Goal: Communication & Community: Share content

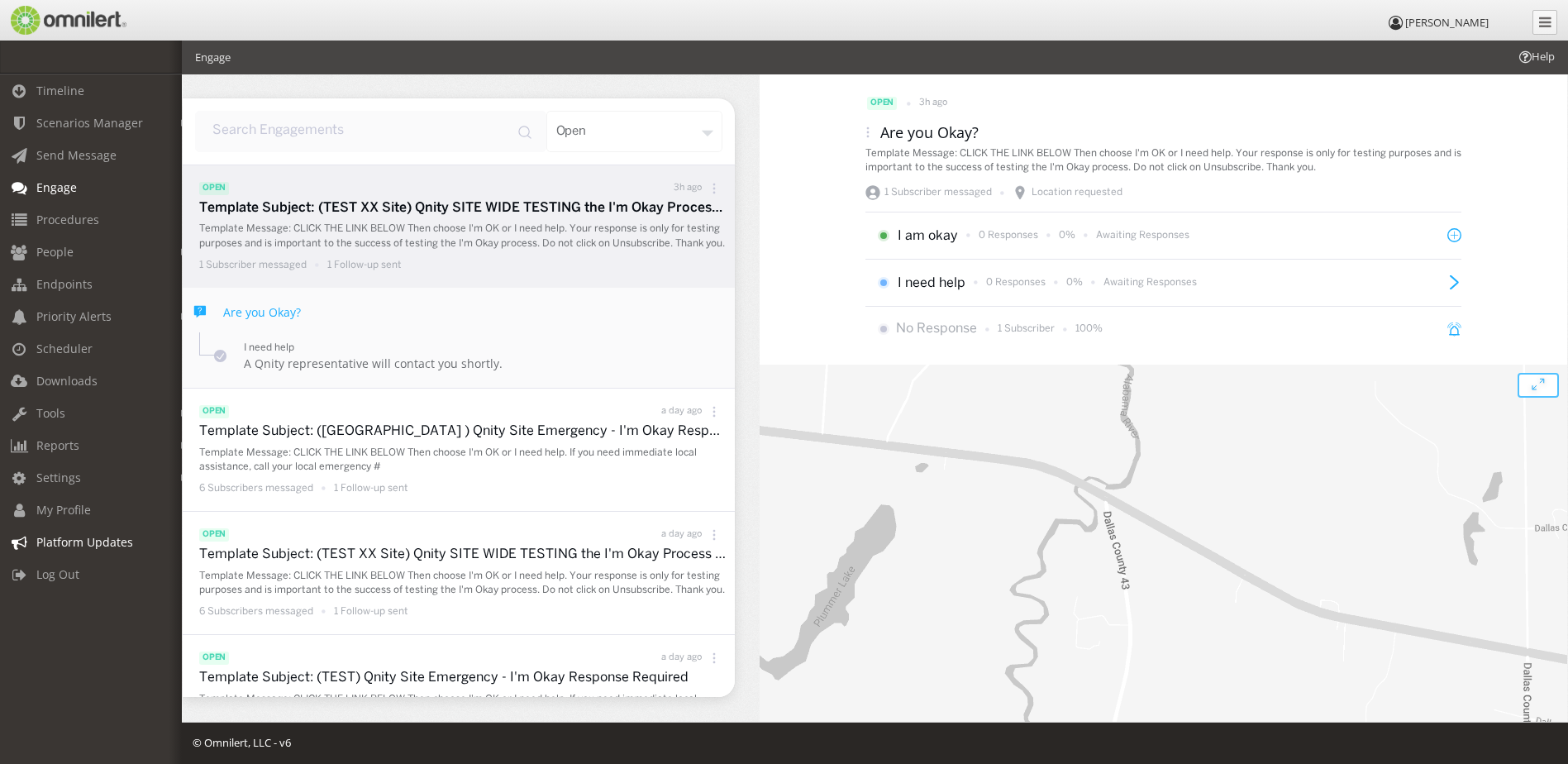
scroll to position [3, 0]
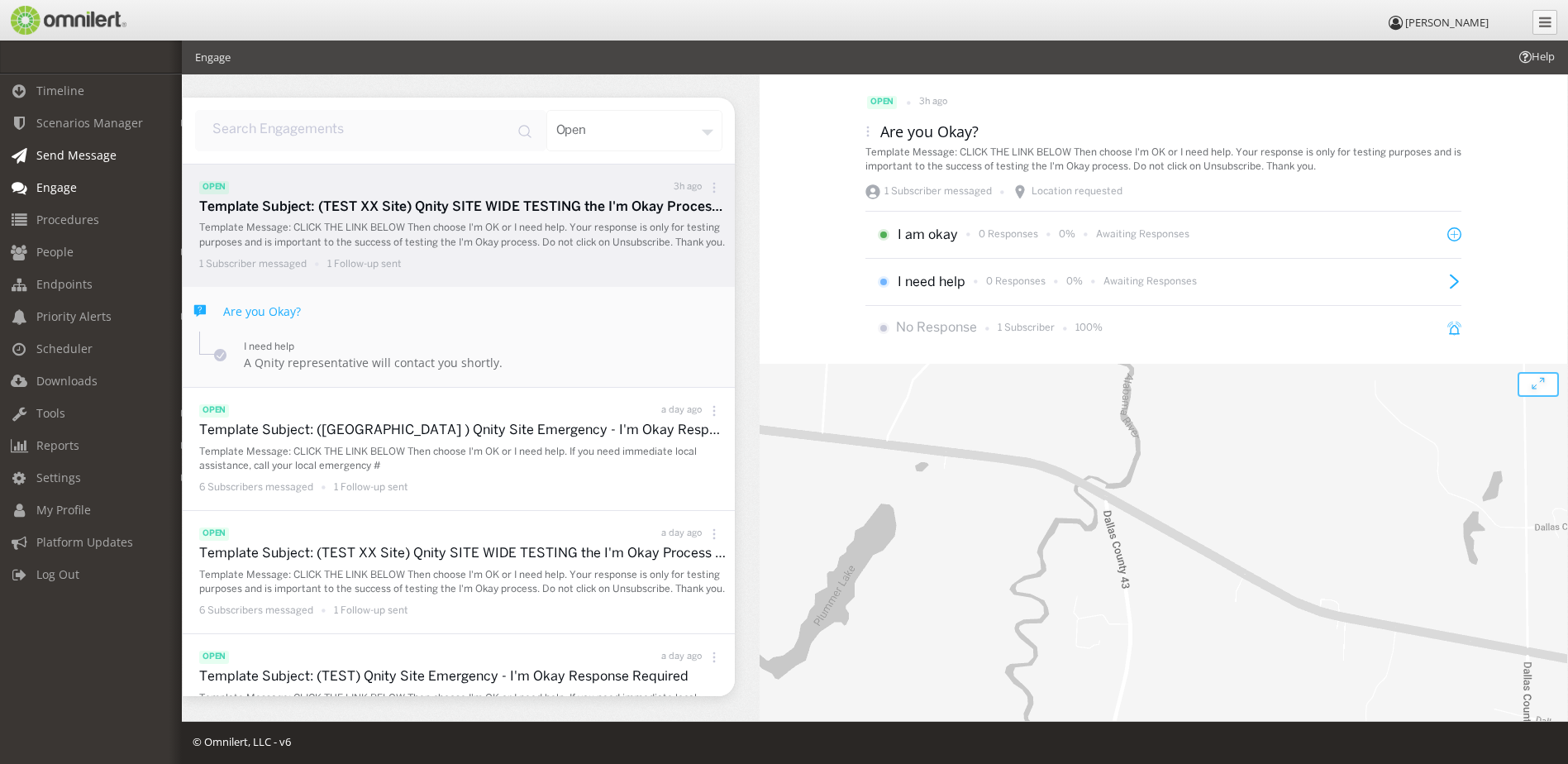
click at [74, 158] on span "Send Message" at bounding box center [77, 155] width 81 height 16
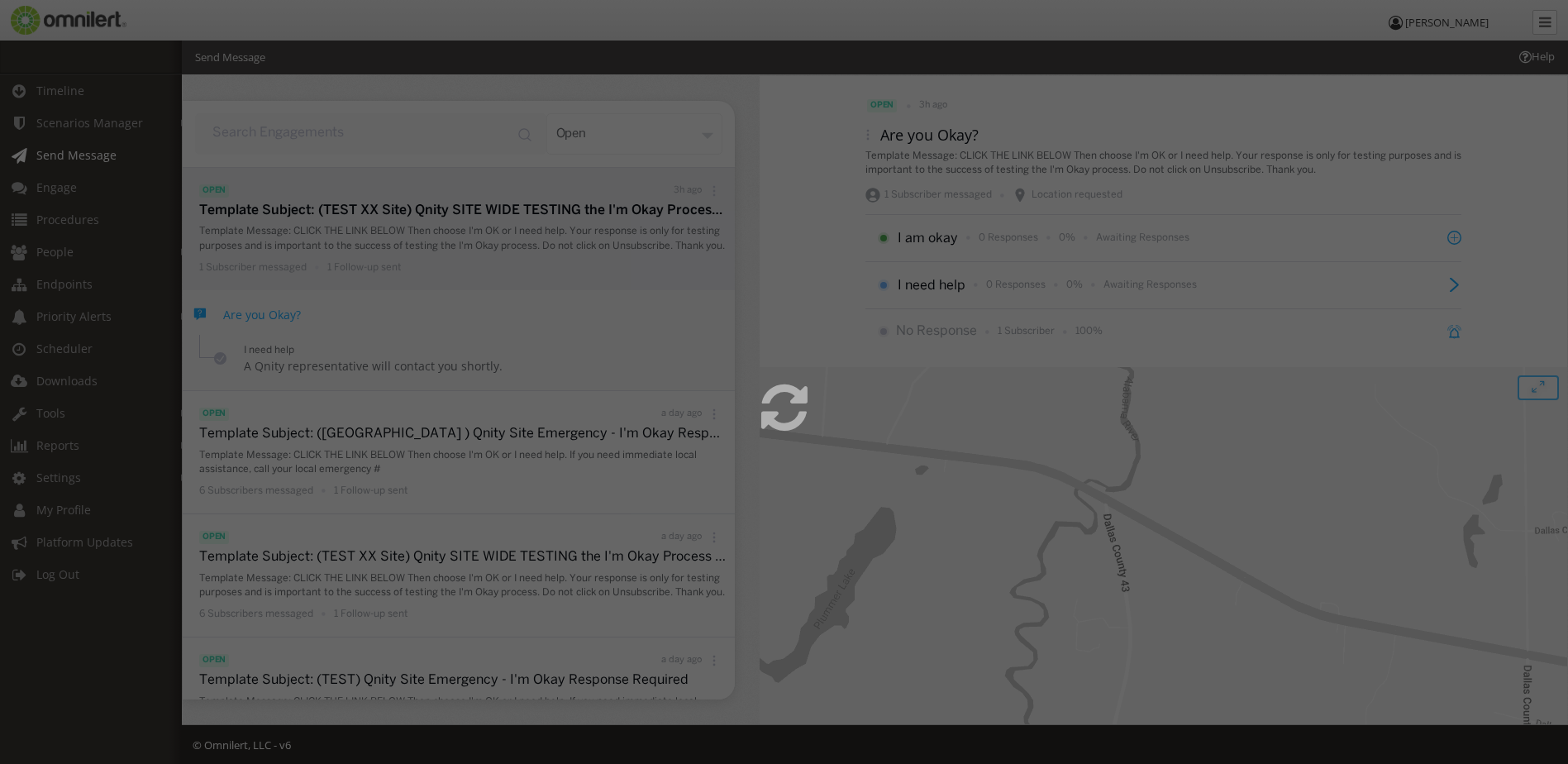
select select
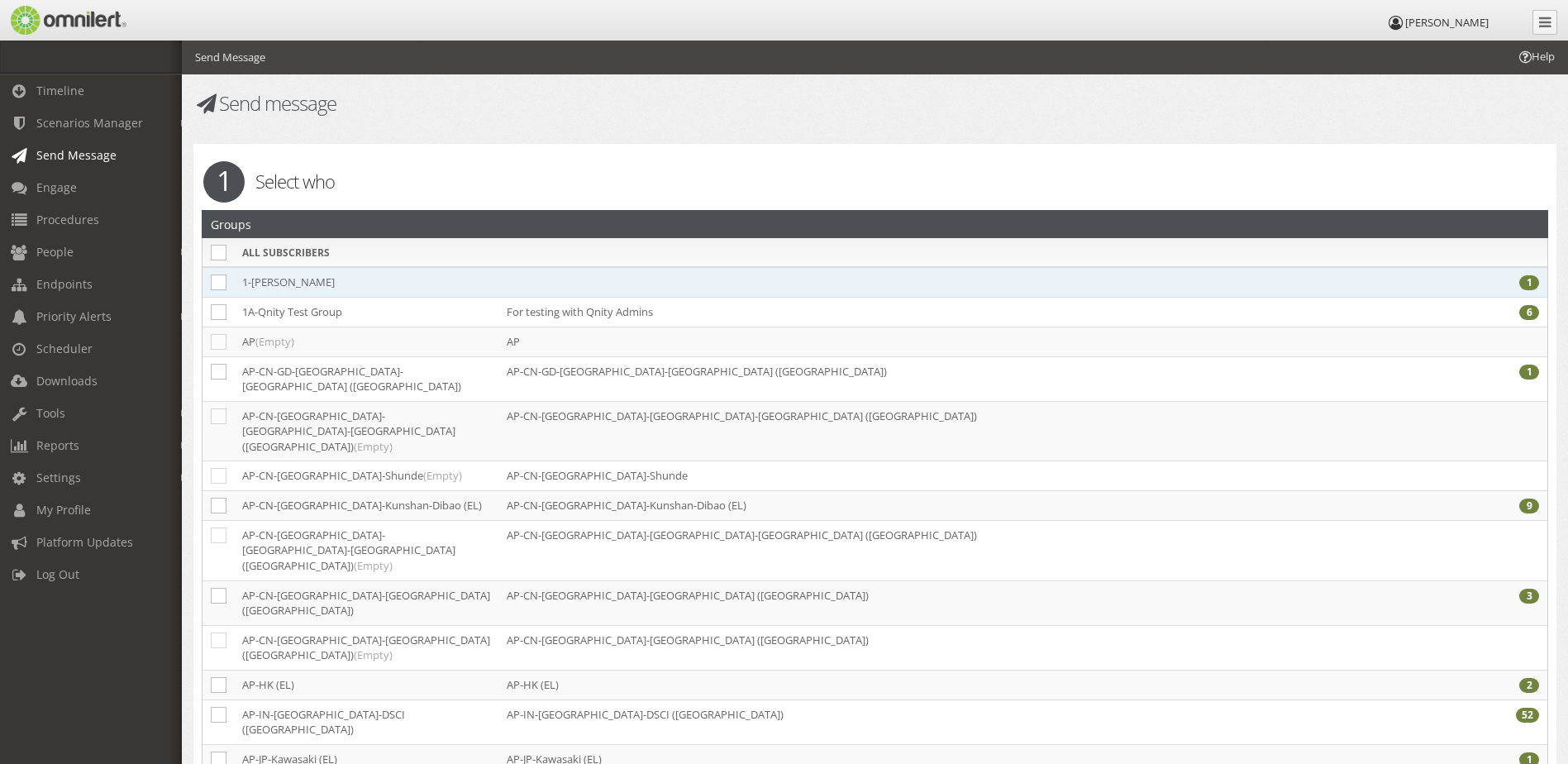
click at [236, 287] on td "1-[PERSON_NAME]" at bounding box center [366, 282] width 265 height 31
click at [217, 285] on icon at bounding box center [219, 283] width 16 height 16
checkbox input "true"
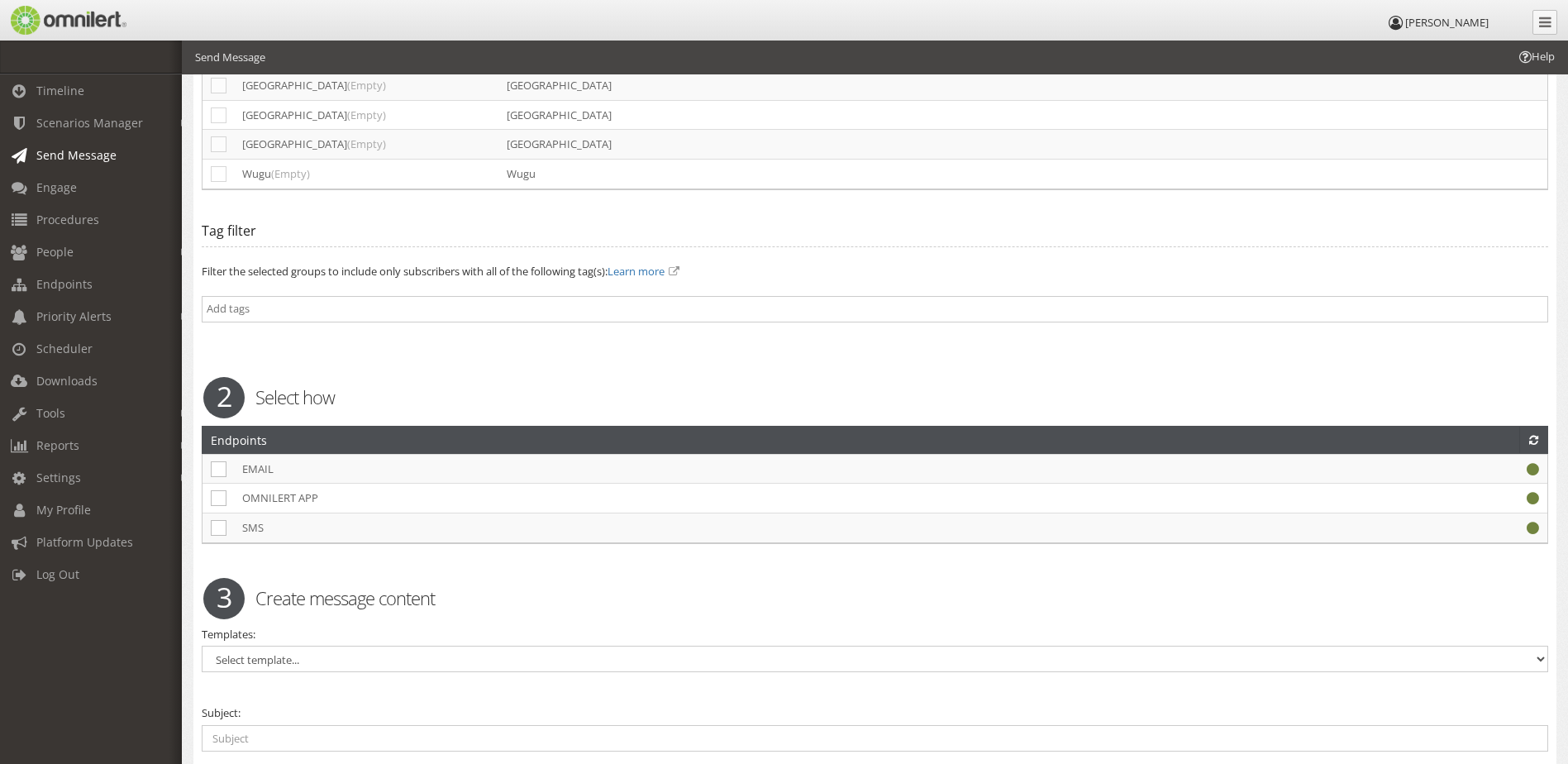
scroll to position [3738, 0]
click at [289, 645] on select "Select template... DENS Site Wide - CHINESE SIMPLIFIED DENS Site Wide - CHINESE…" at bounding box center [875, 658] width 1346 height 27
select select "98704"
click at [202, 645] on select "Select template... DENS Site Wide - CHINESE SIMPLIFIED DENS Site Wide - CHINESE…" at bounding box center [875, 658] width 1346 height 27
checkbox input "true"
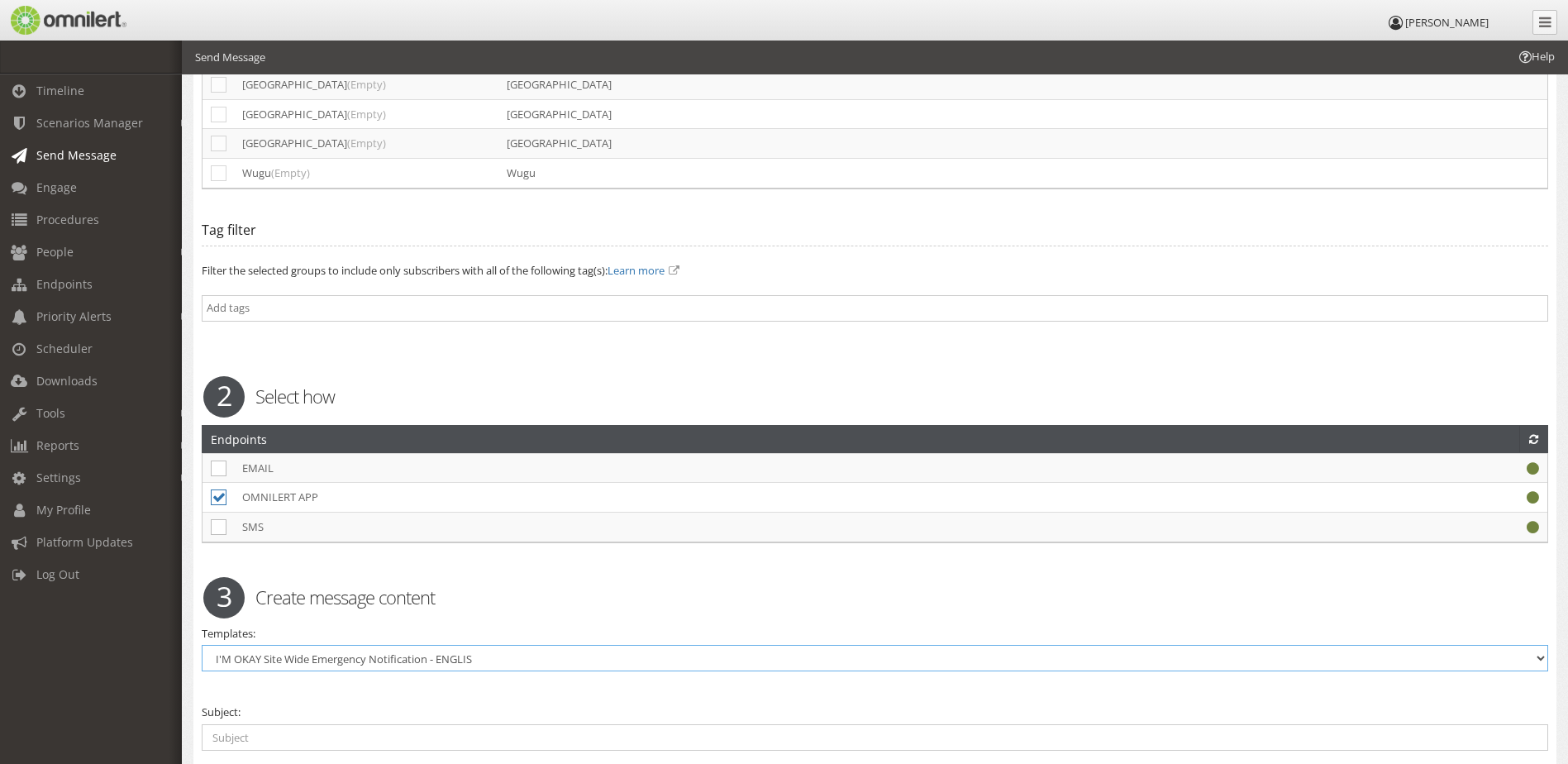
type input "Template Subject: (Type Site Name) Qnity Site Emergency - I'm Okay Response Req…"
type textarea "Template Message: CLICK THE LINK BELOW Then choose I'm OK or I need help. If yo…"
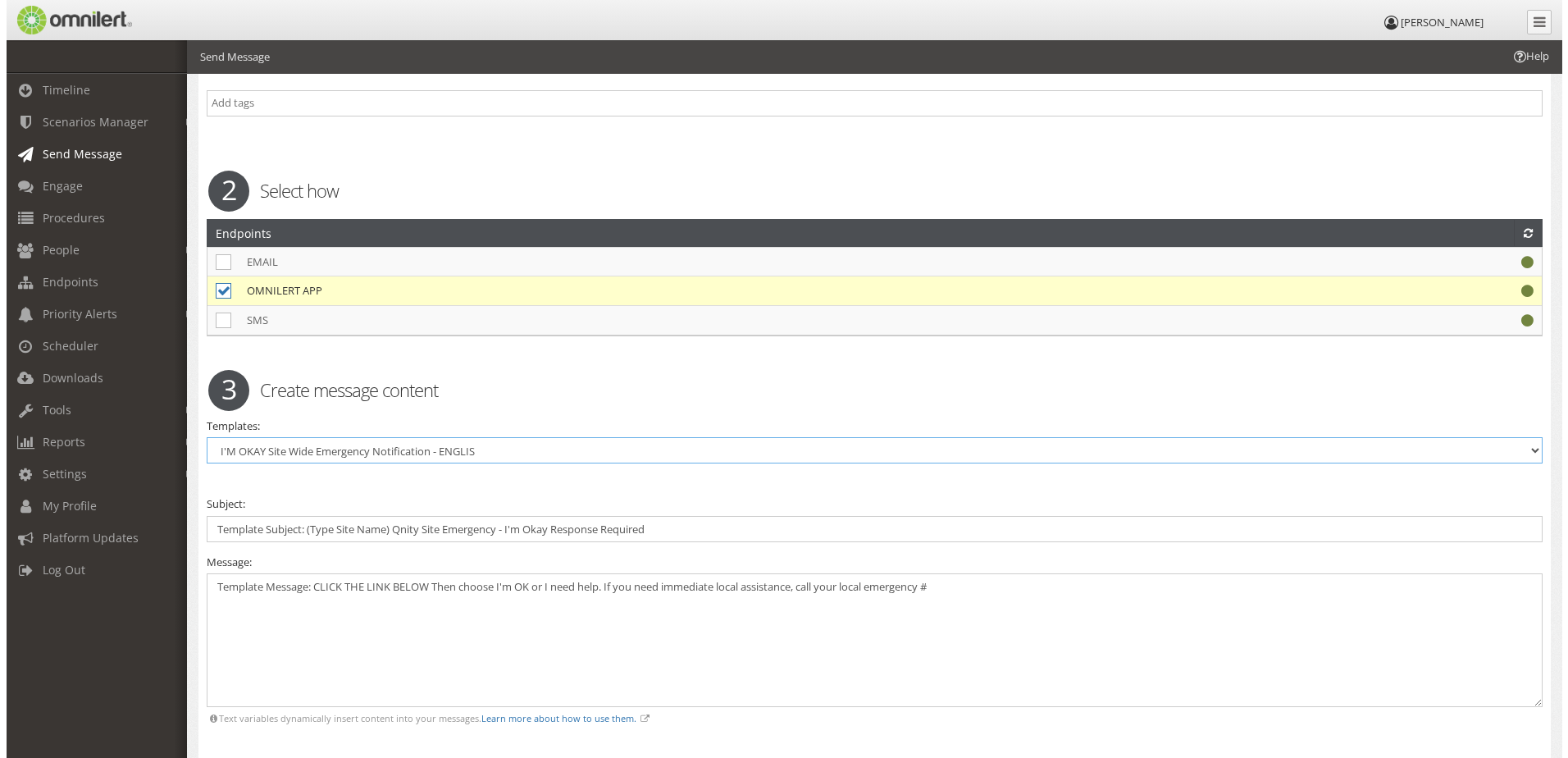
scroll to position [3975, 0]
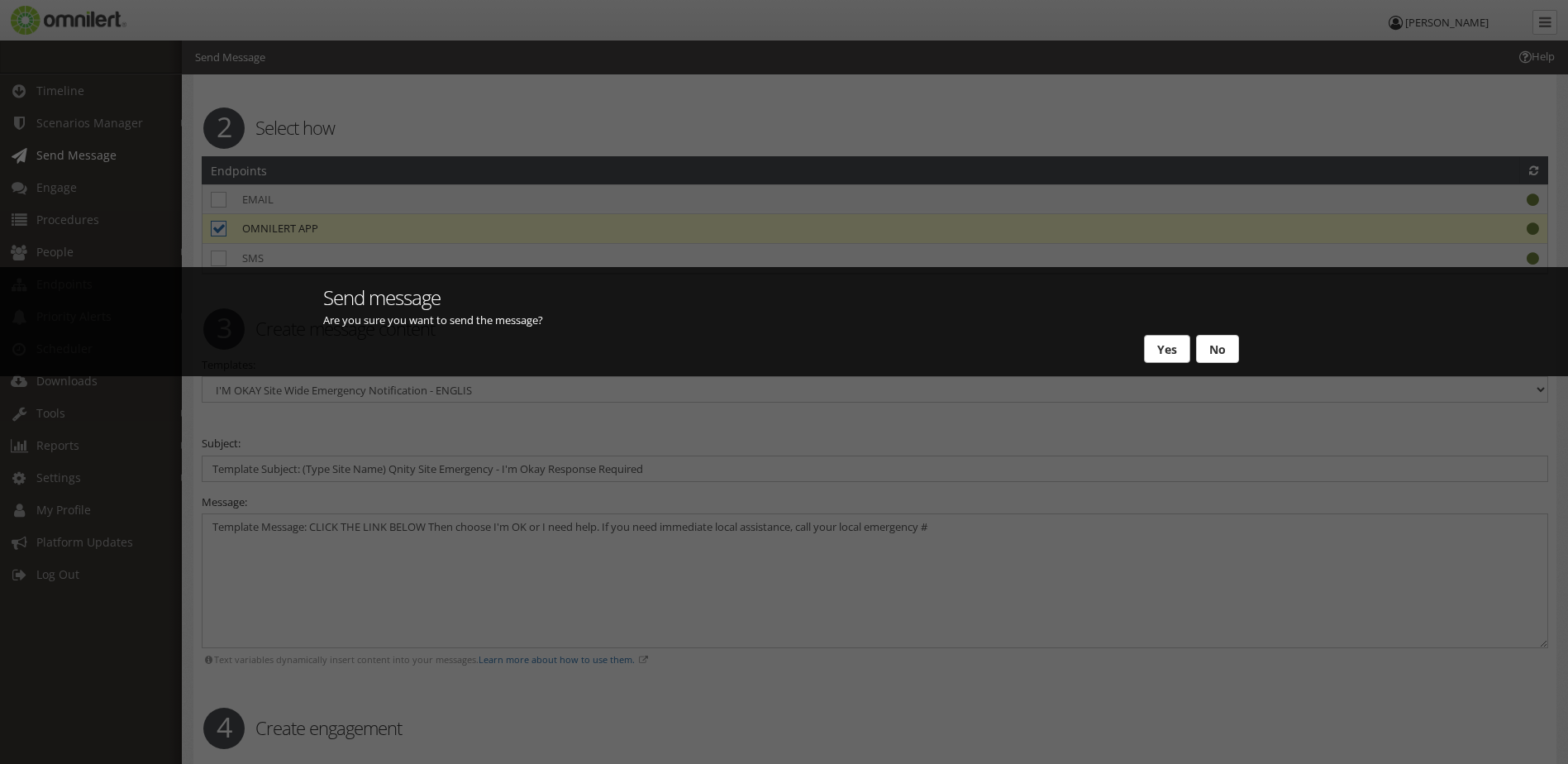
click at [1168, 343] on button "Yes" at bounding box center [1167, 349] width 46 height 28
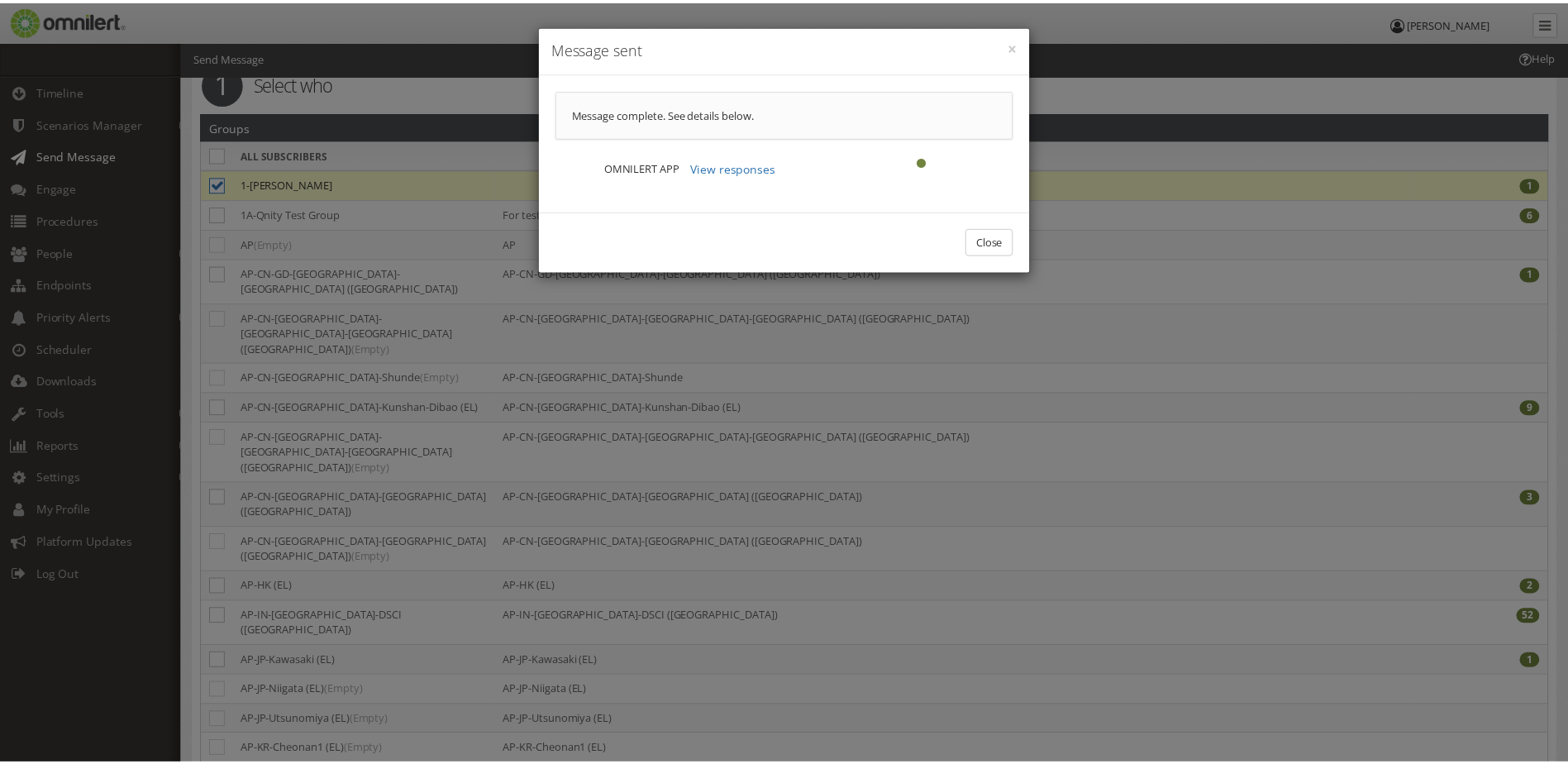
scroll to position [0, 0]
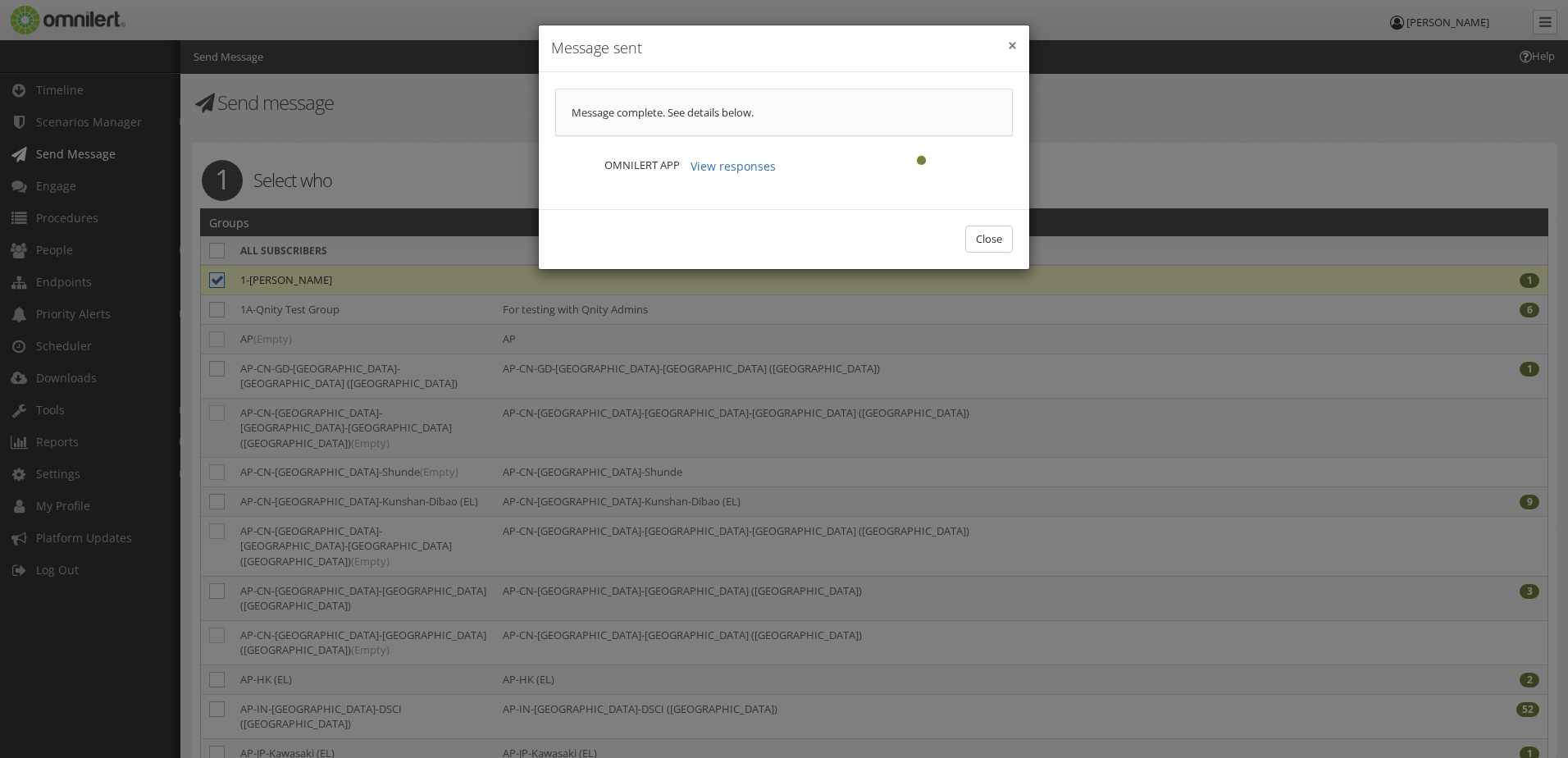
click at [1008, 50] on button "×" at bounding box center [1012, 45] width 9 height 17
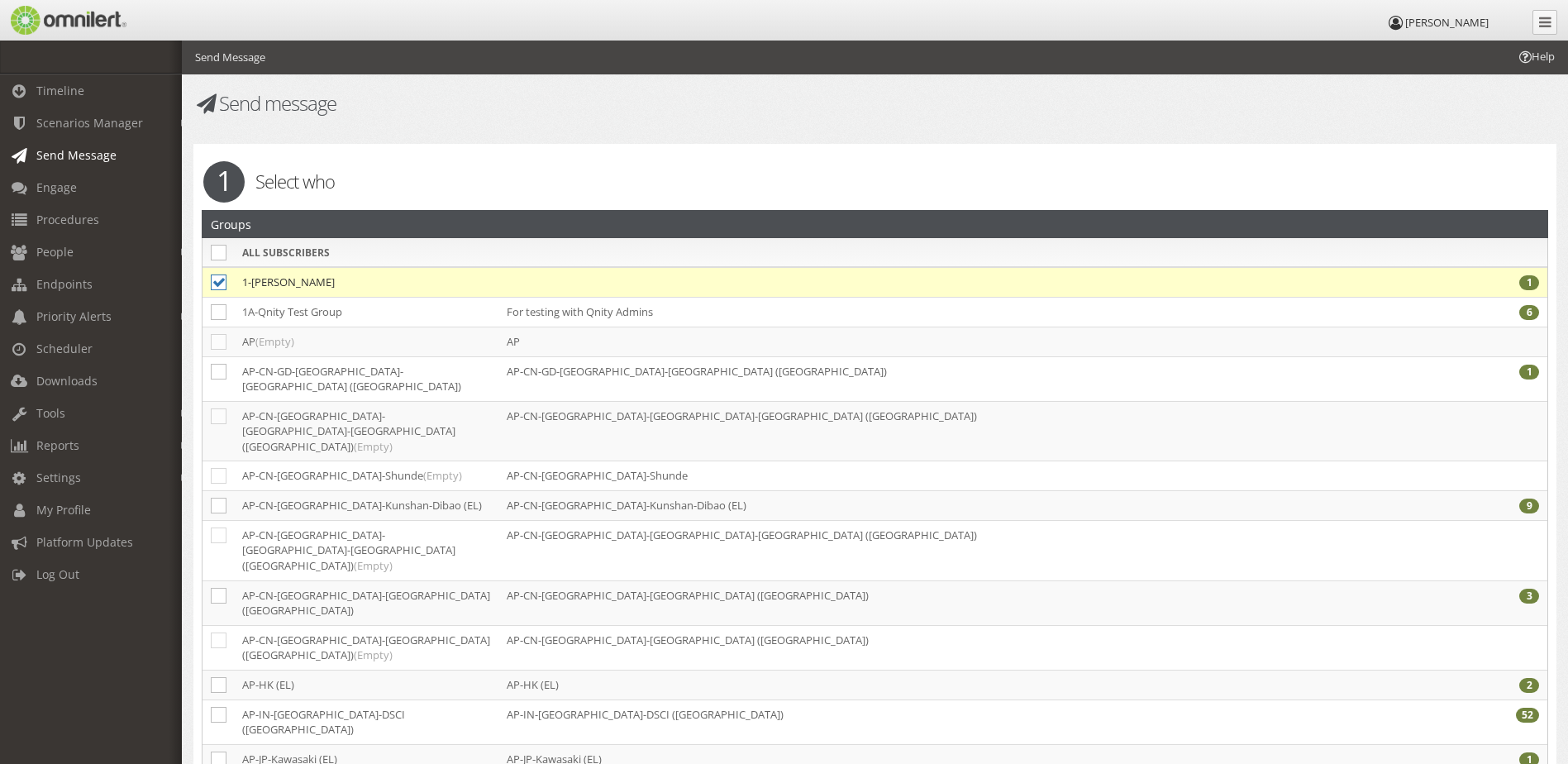
select select
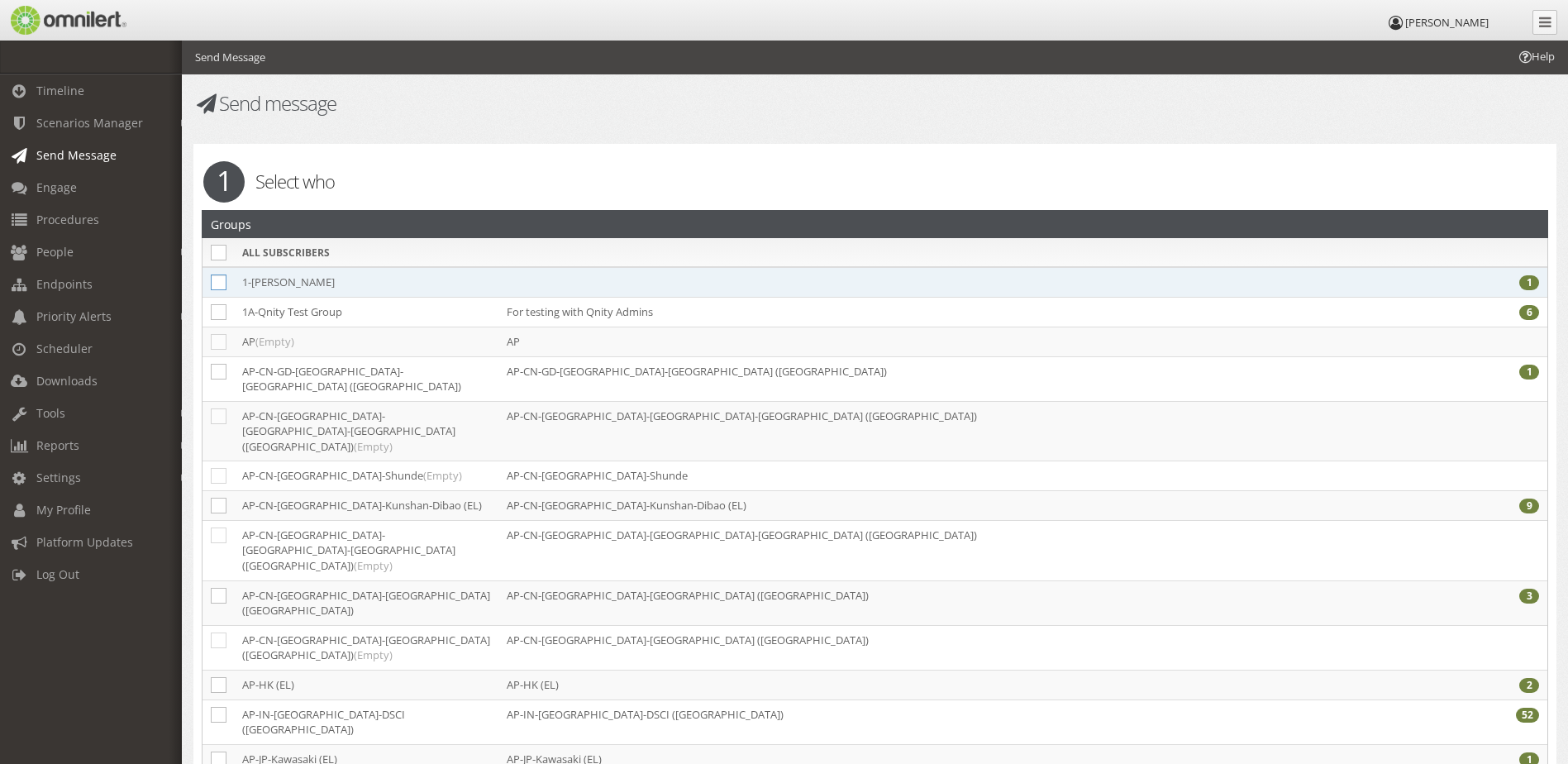
click at [222, 281] on icon at bounding box center [219, 283] width 16 height 16
checkbox input "true"
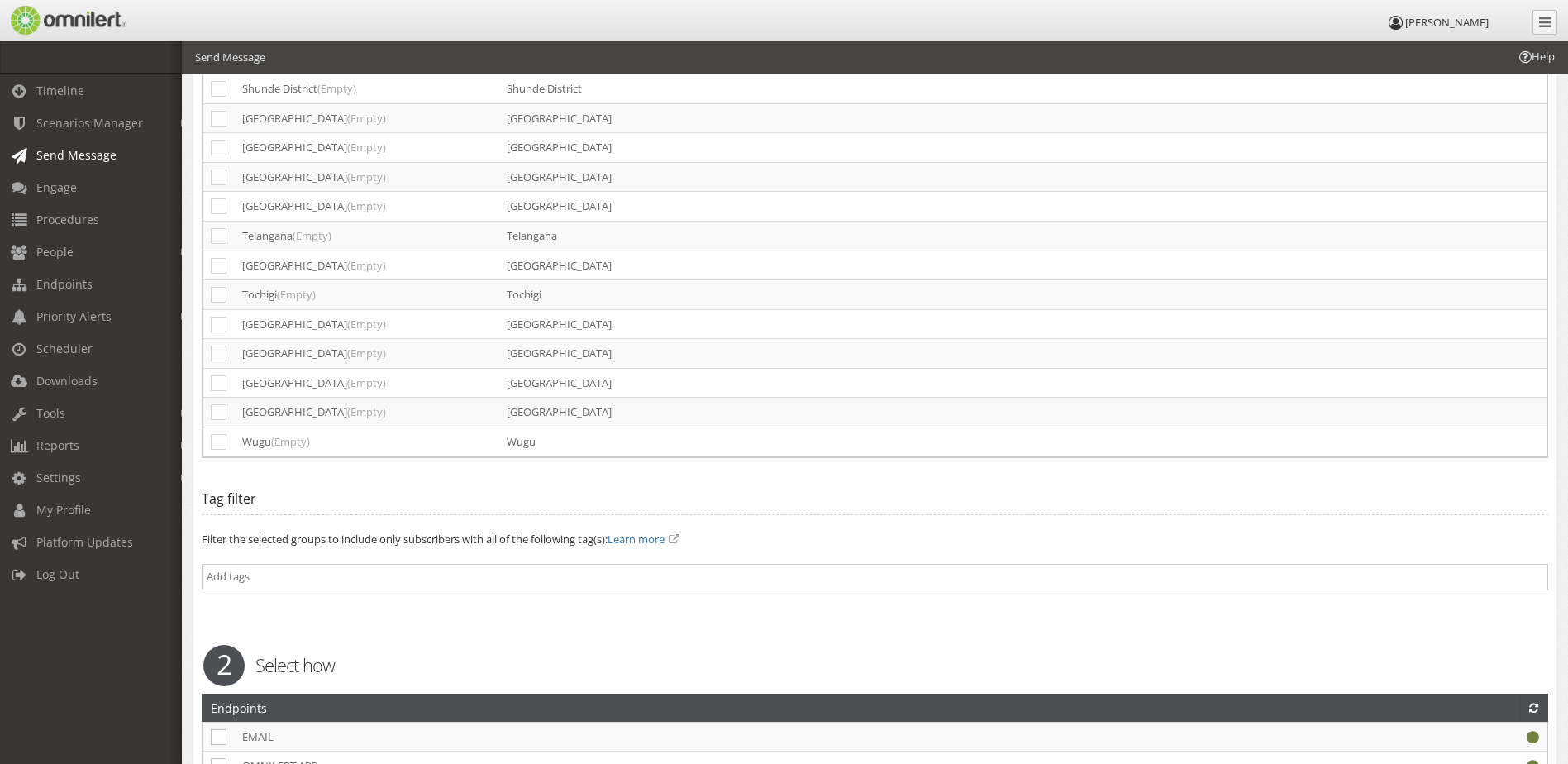
scroll to position [3473, 0]
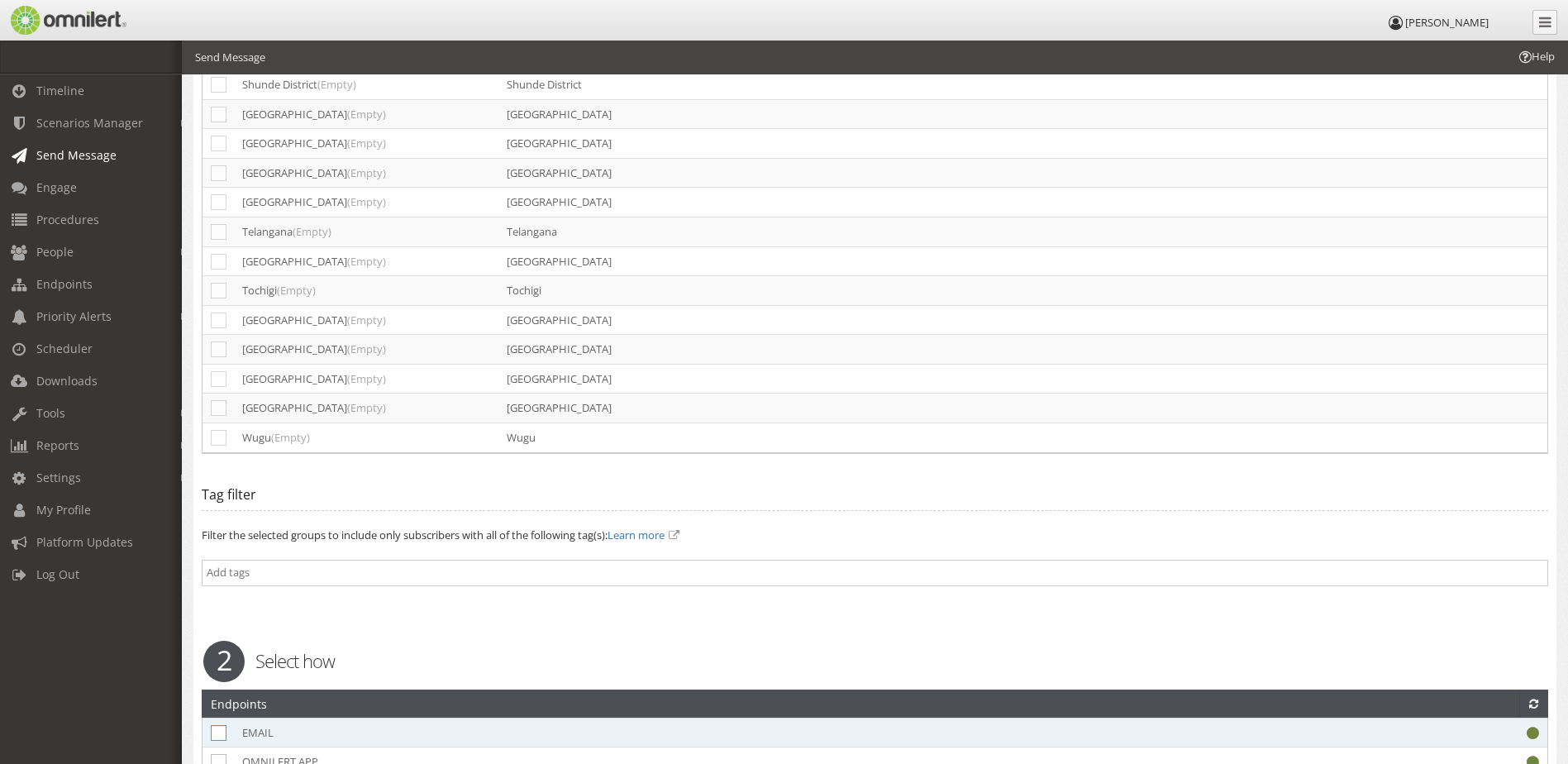
click at [219, 725] on icon at bounding box center [219, 733] width 16 height 16
checkbox input "true"
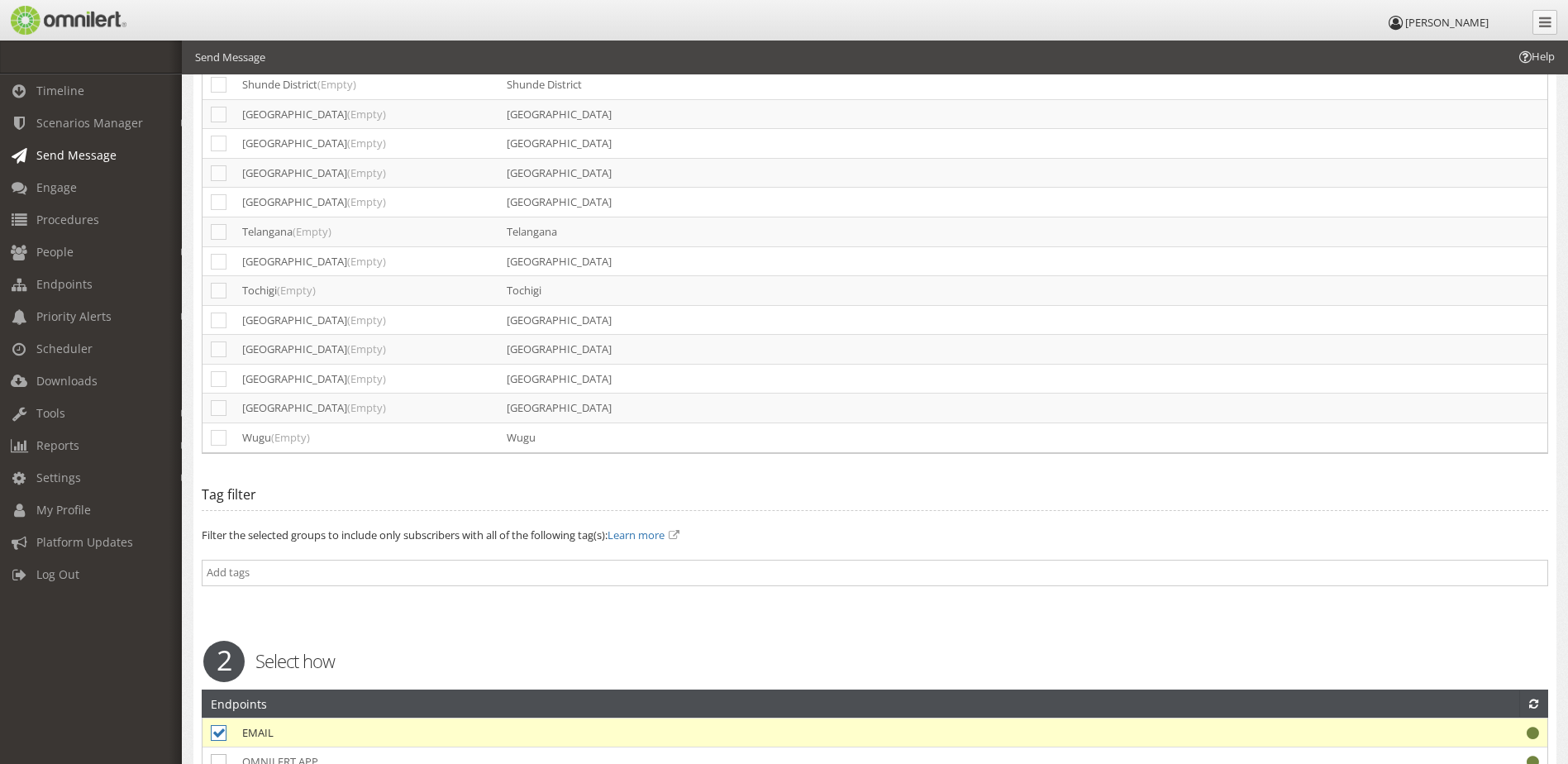
checkbox input "true"
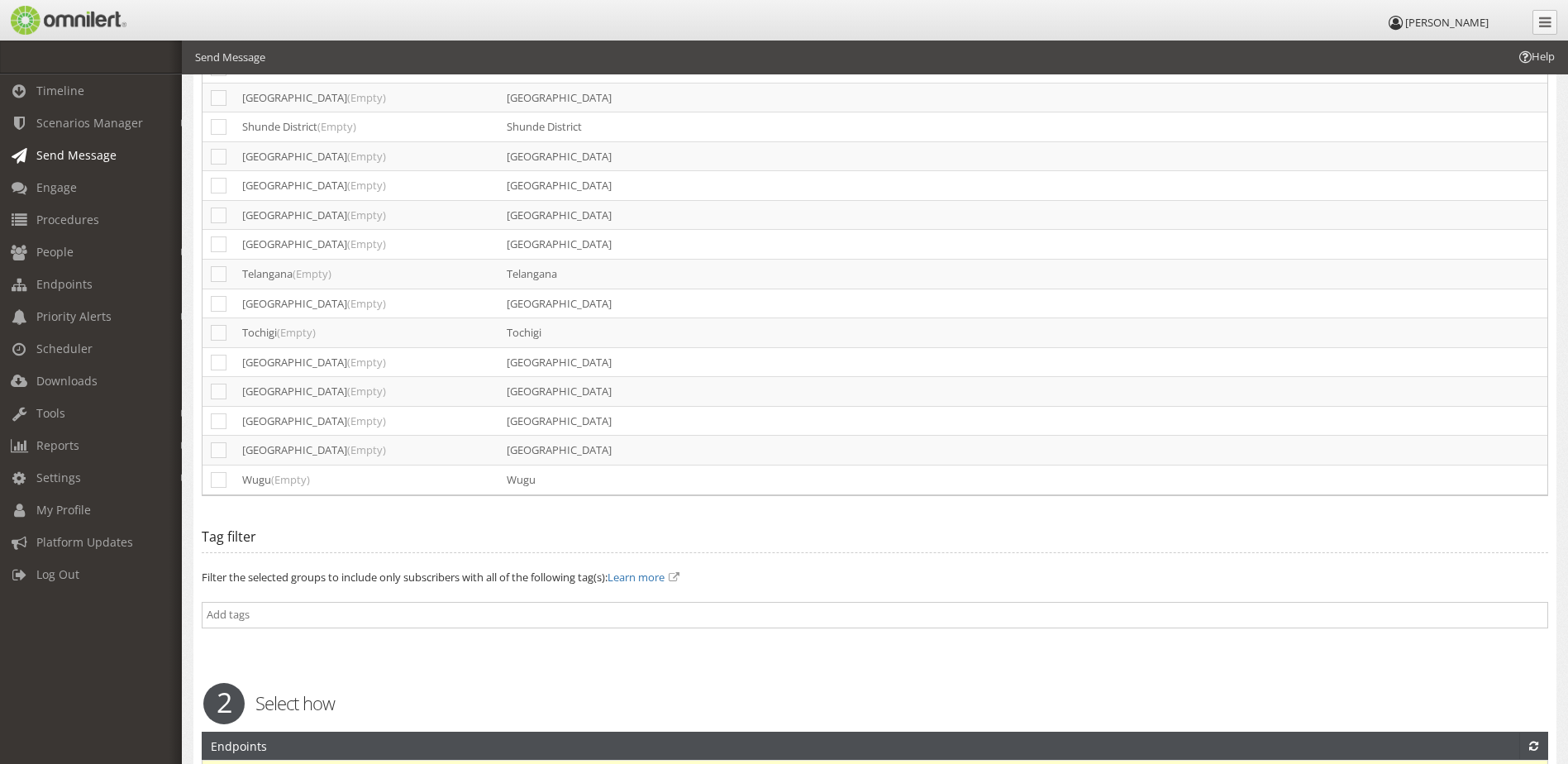
scroll to position [3391, 0]
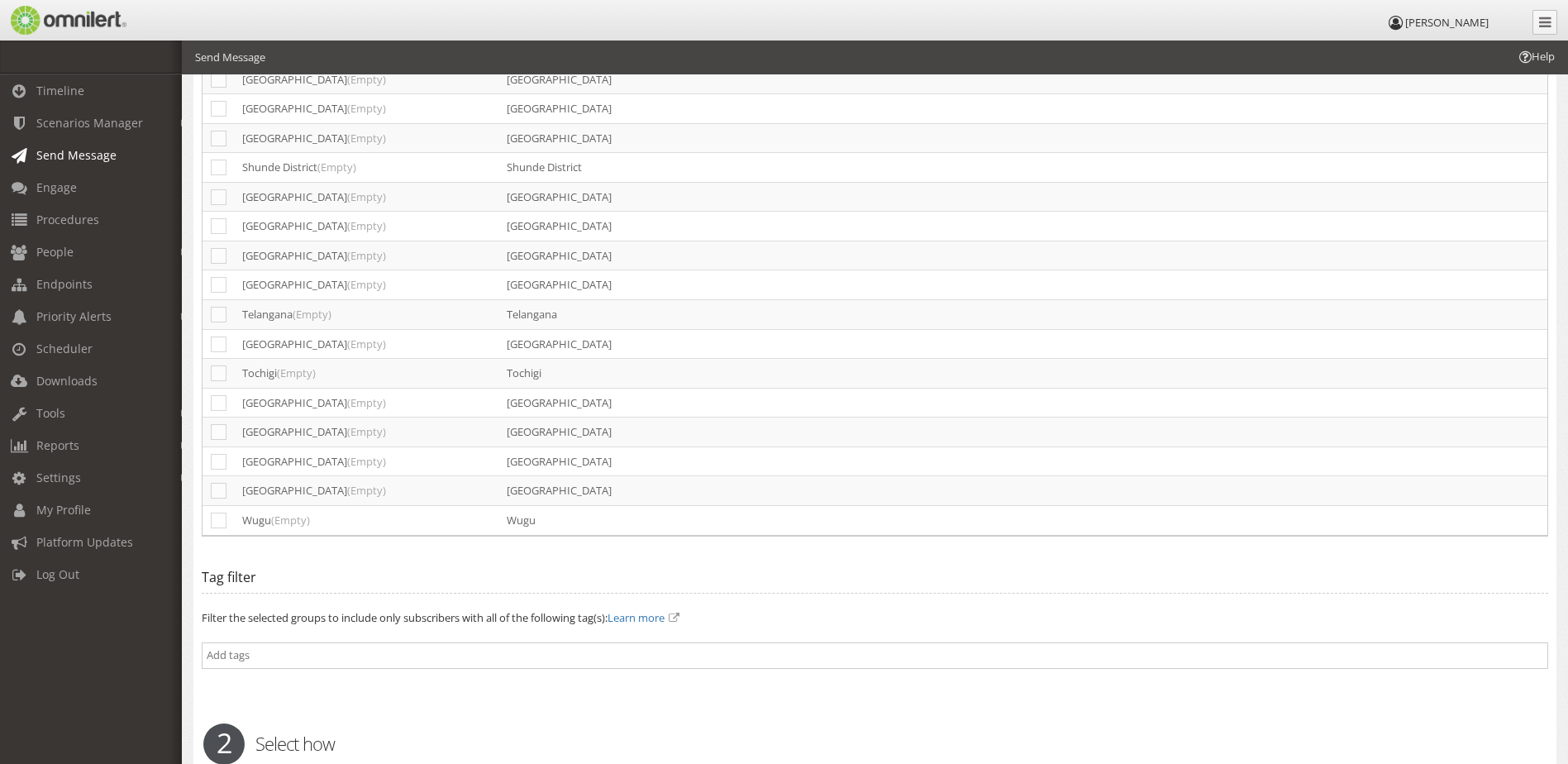
select select "98704"
checkbox input "true"
type input "Template Subject: (Type Site Name) Qnity Site Emergency - I'm Okay Response Req…"
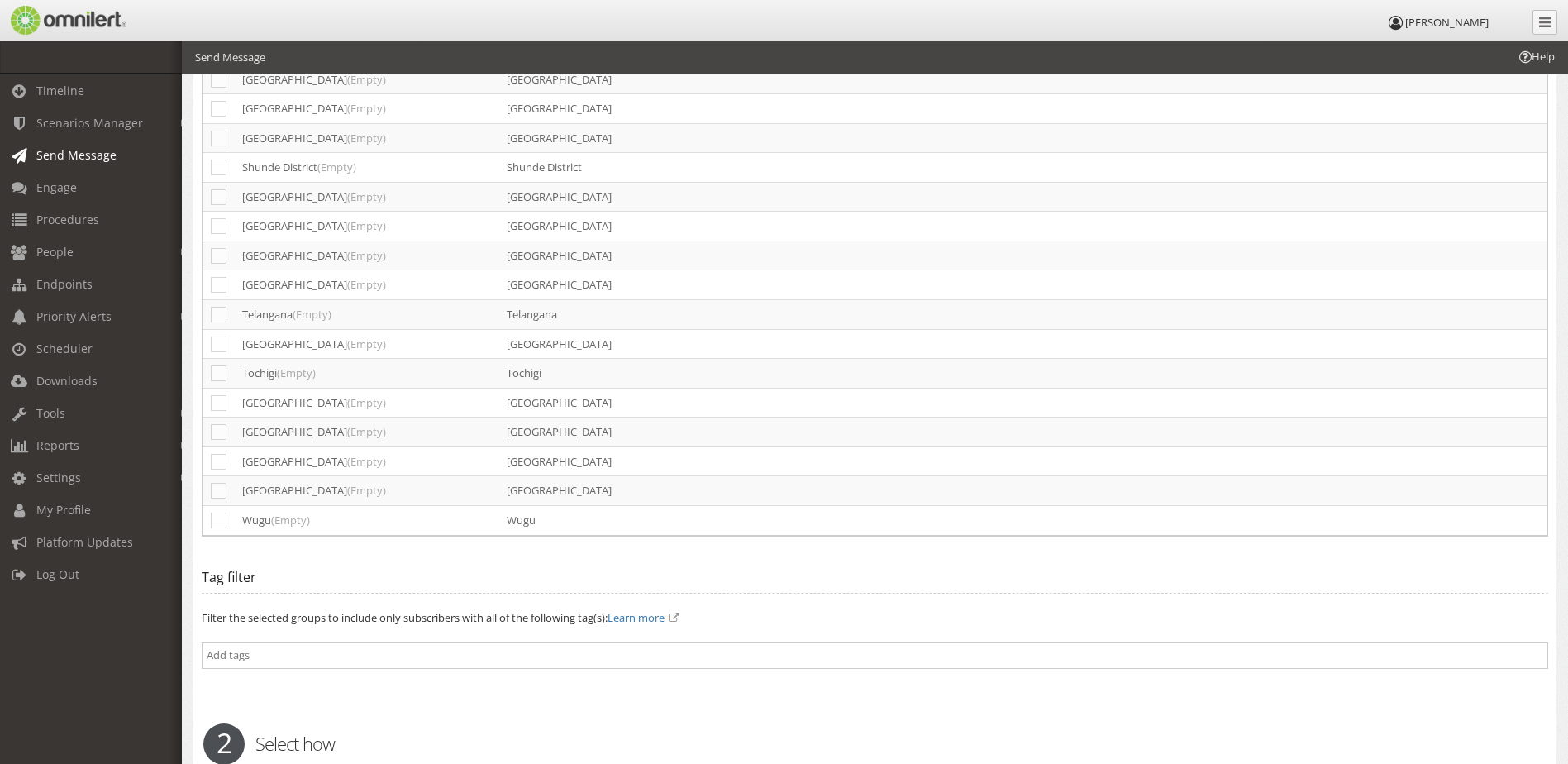
type textarea "Template Message: CLICK THE LINK BELOW Then choose I'm OK or I need help. If yo…"
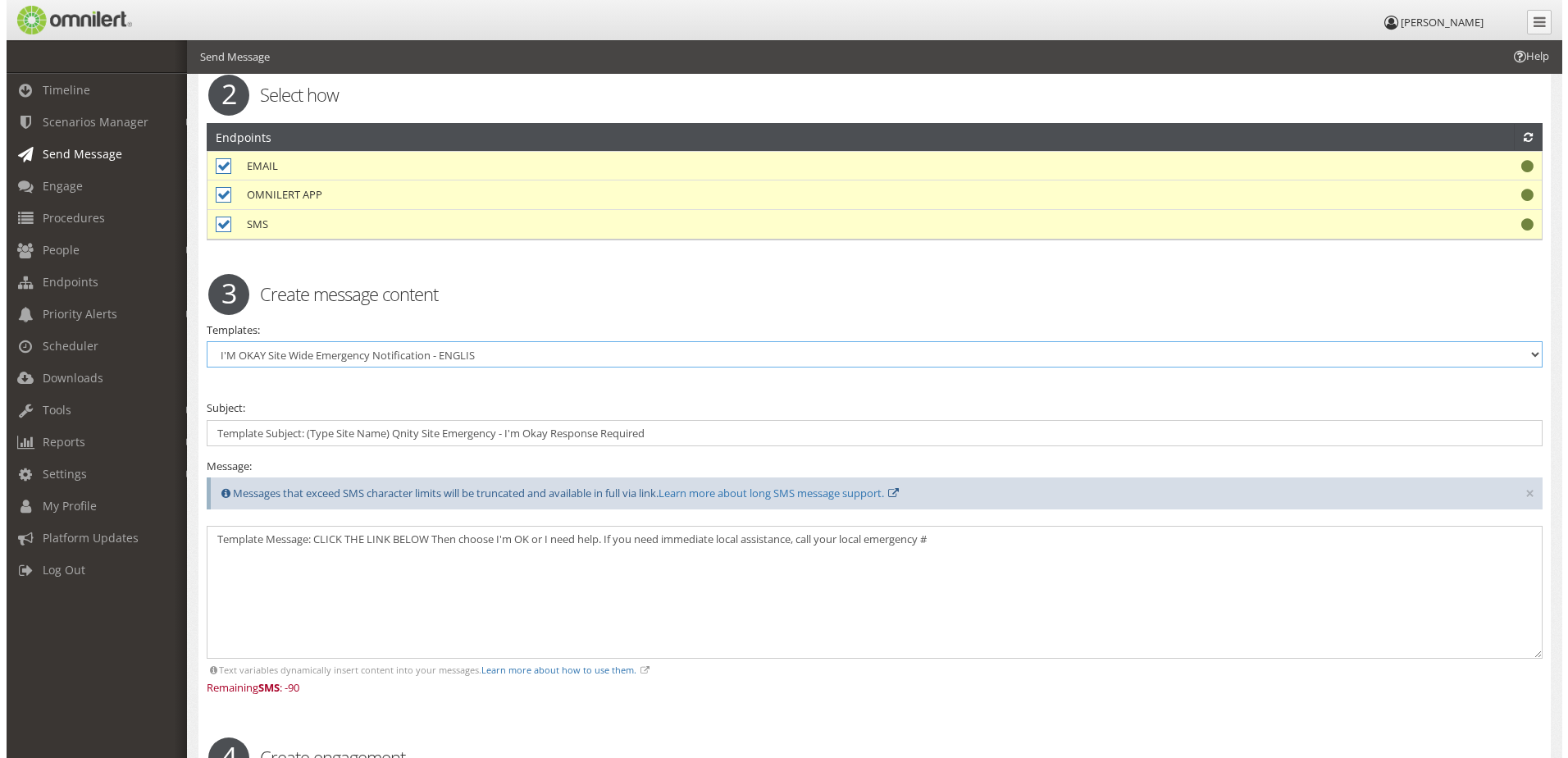
scroll to position [4043, 0]
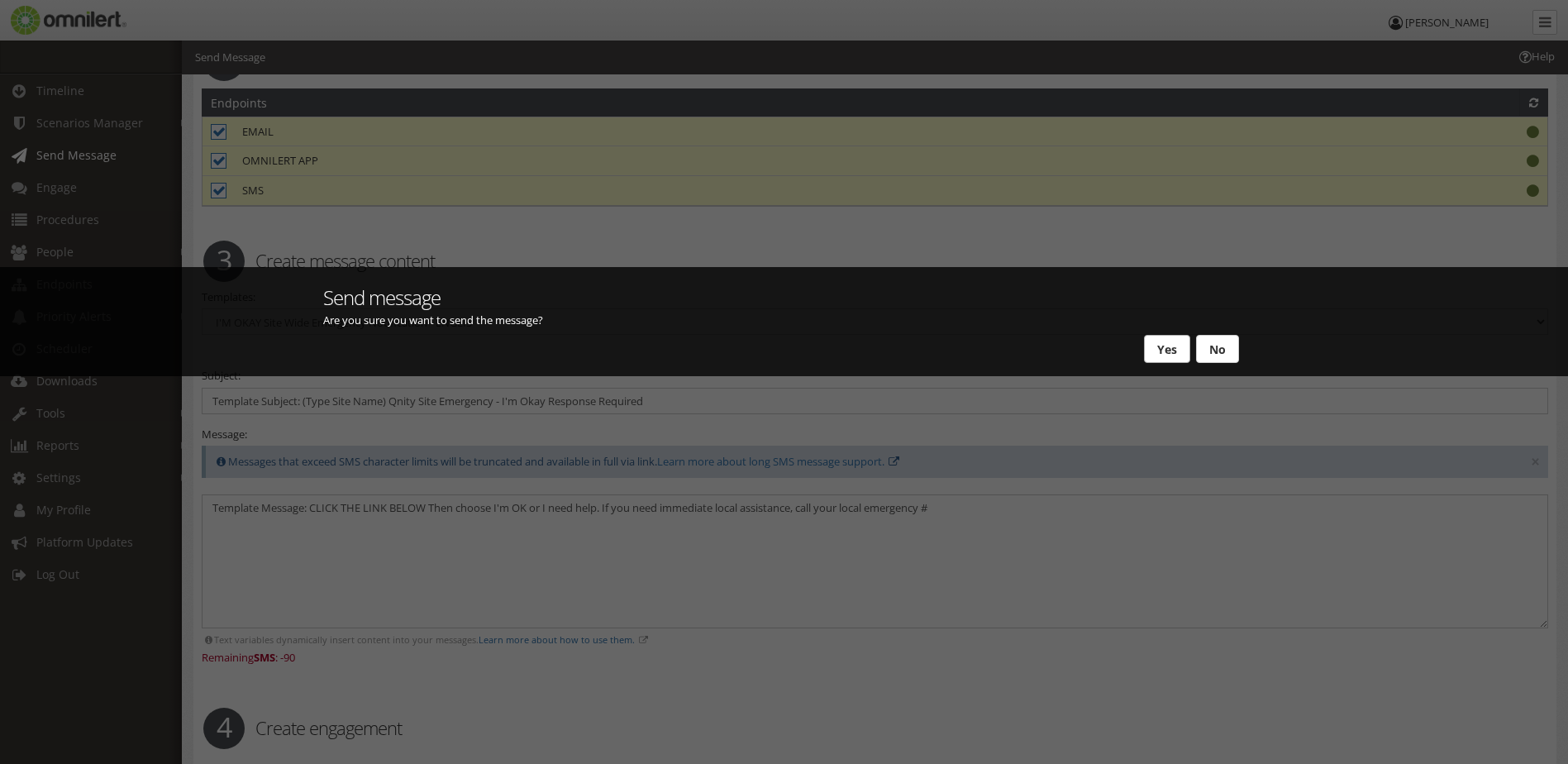
click at [1156, 353] on button "Yes" at bounding box center [1167, 349] width 46 height 28
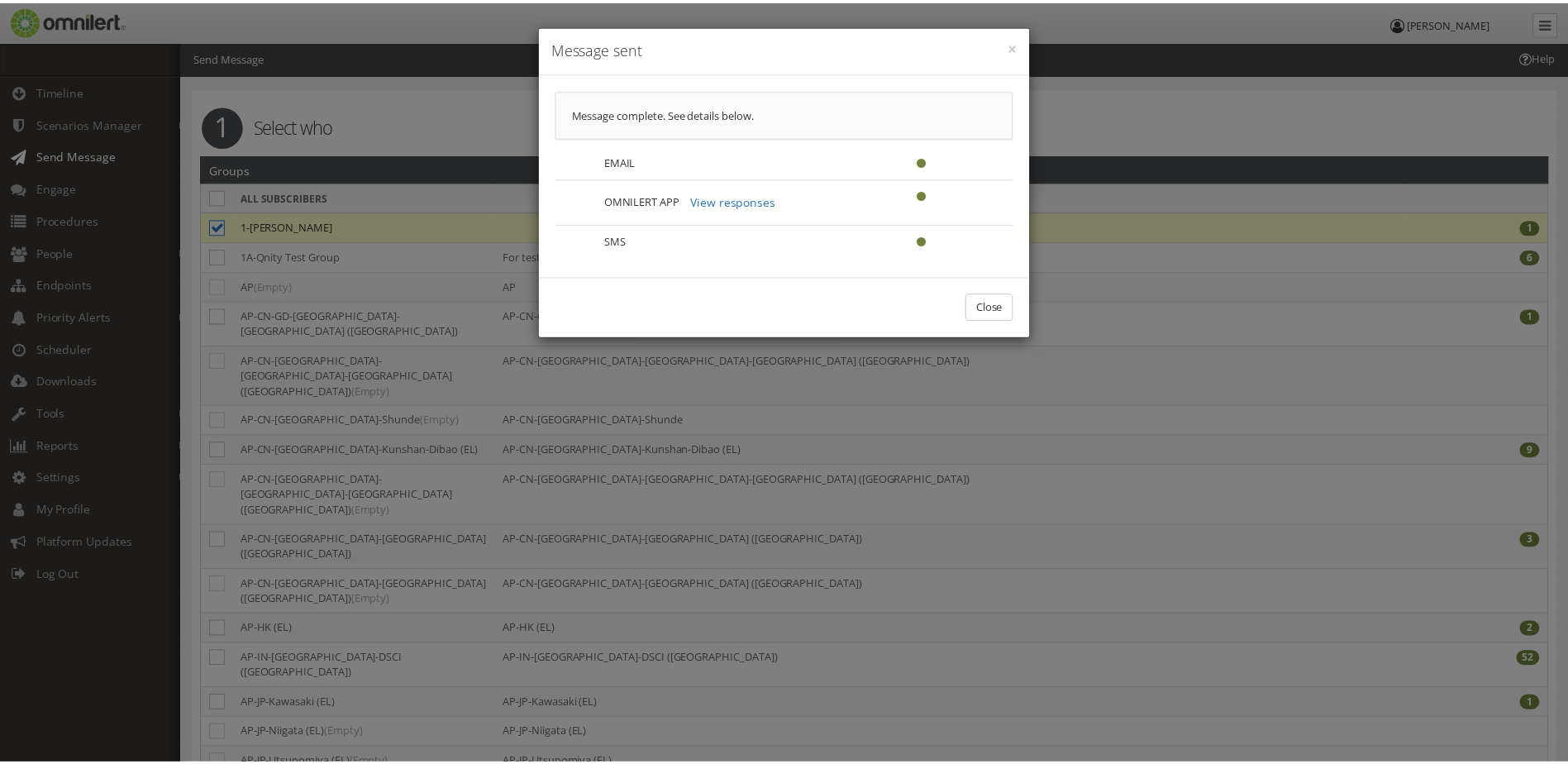
scroll to position [0, 0]
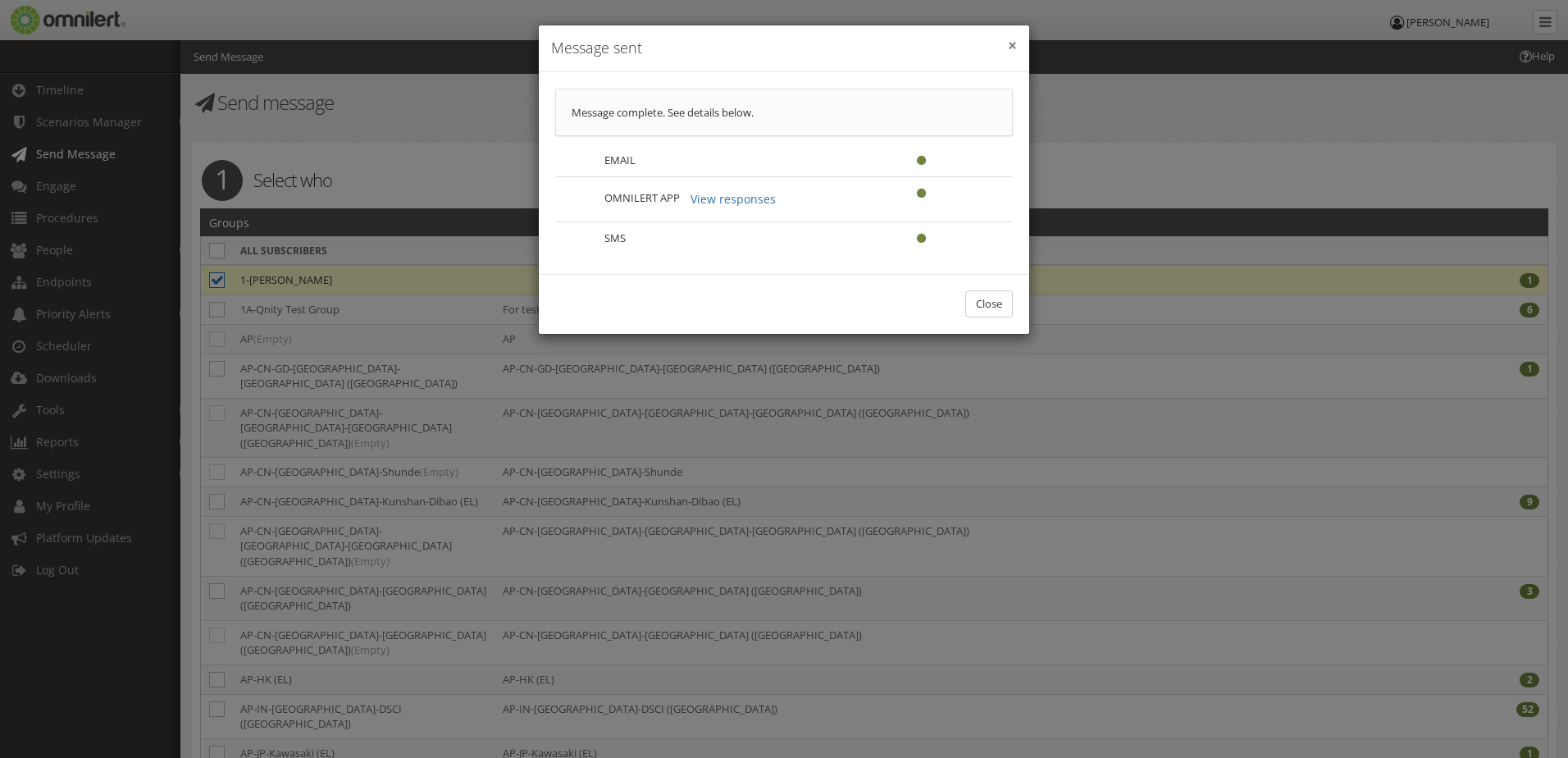
click at [1008, 45] on button "×" at bounding box center [1012, 45] width 9 height 17
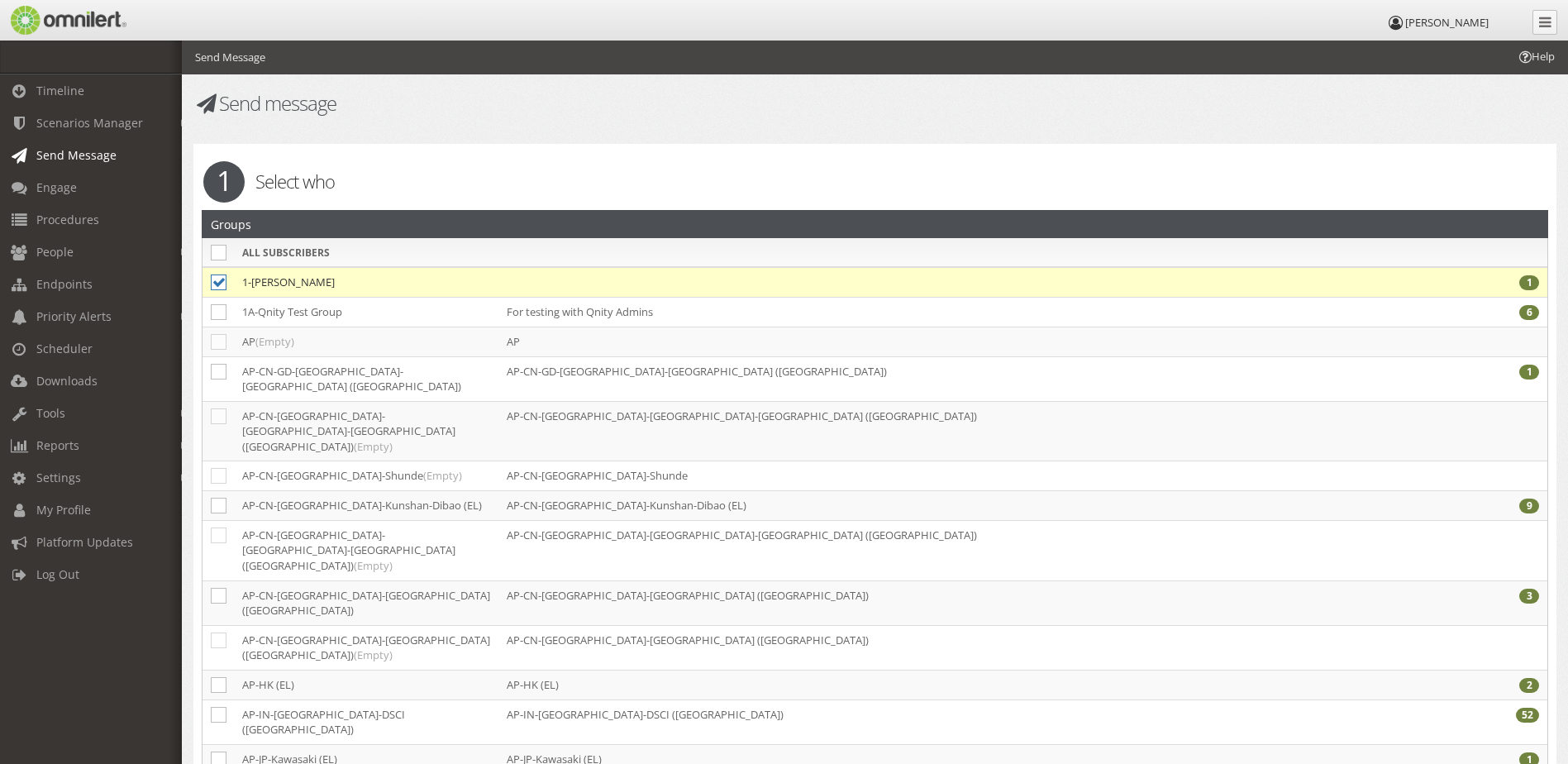
select select
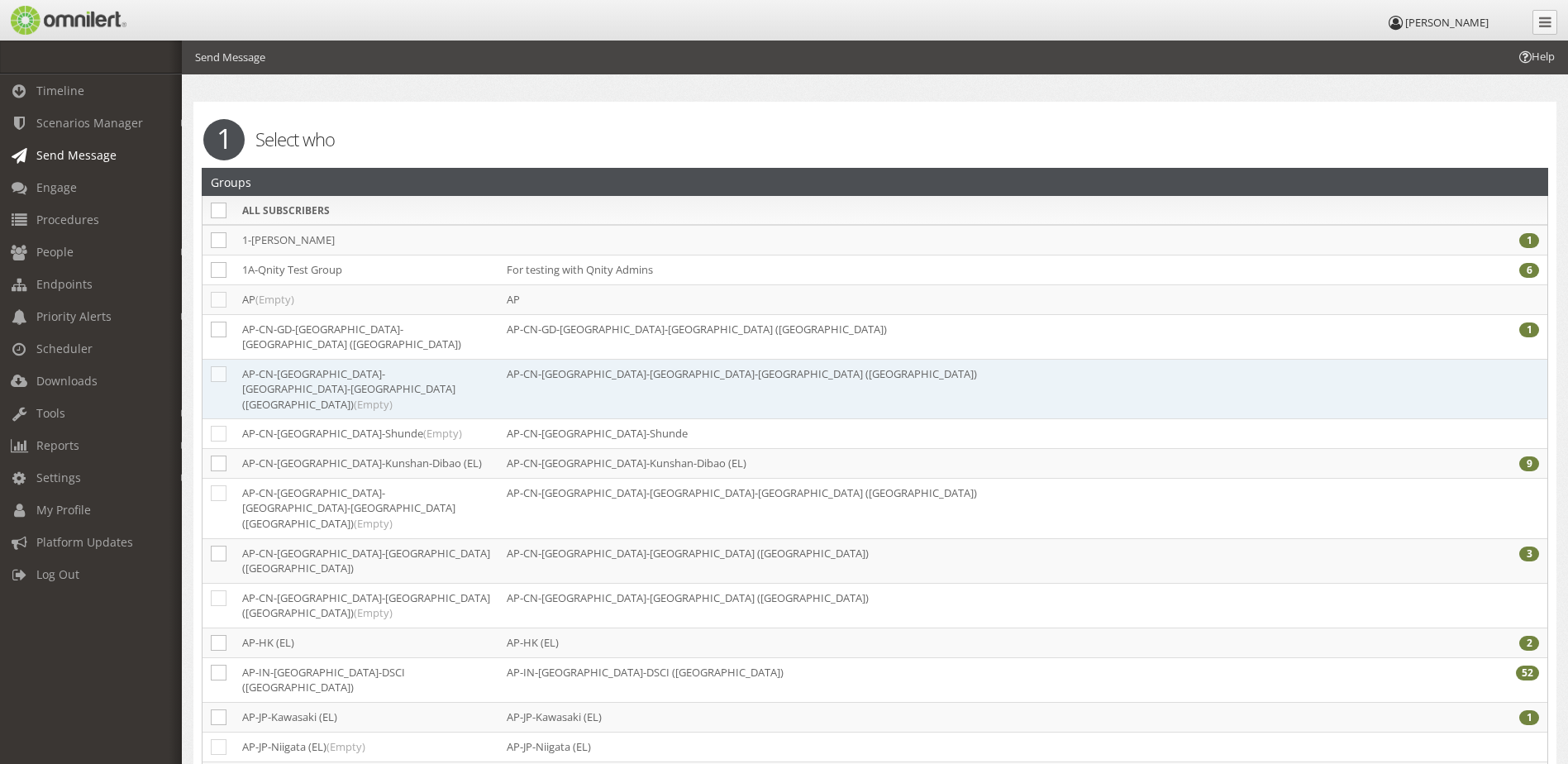
scroll to position [83, 0]
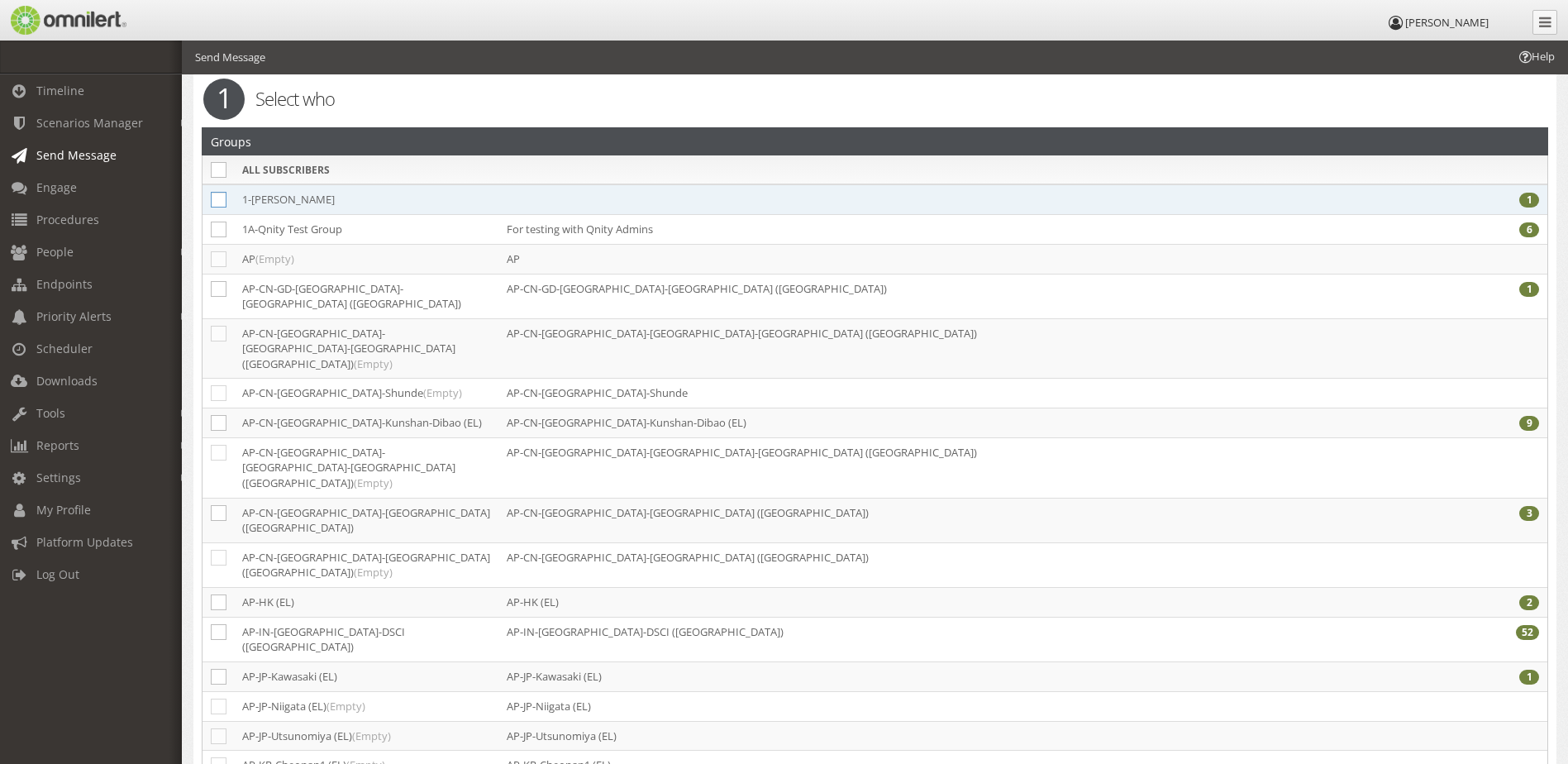
click at [217, 200] on icon at bounding box center [219, 200] width 16 height 16
checkbox input "true"
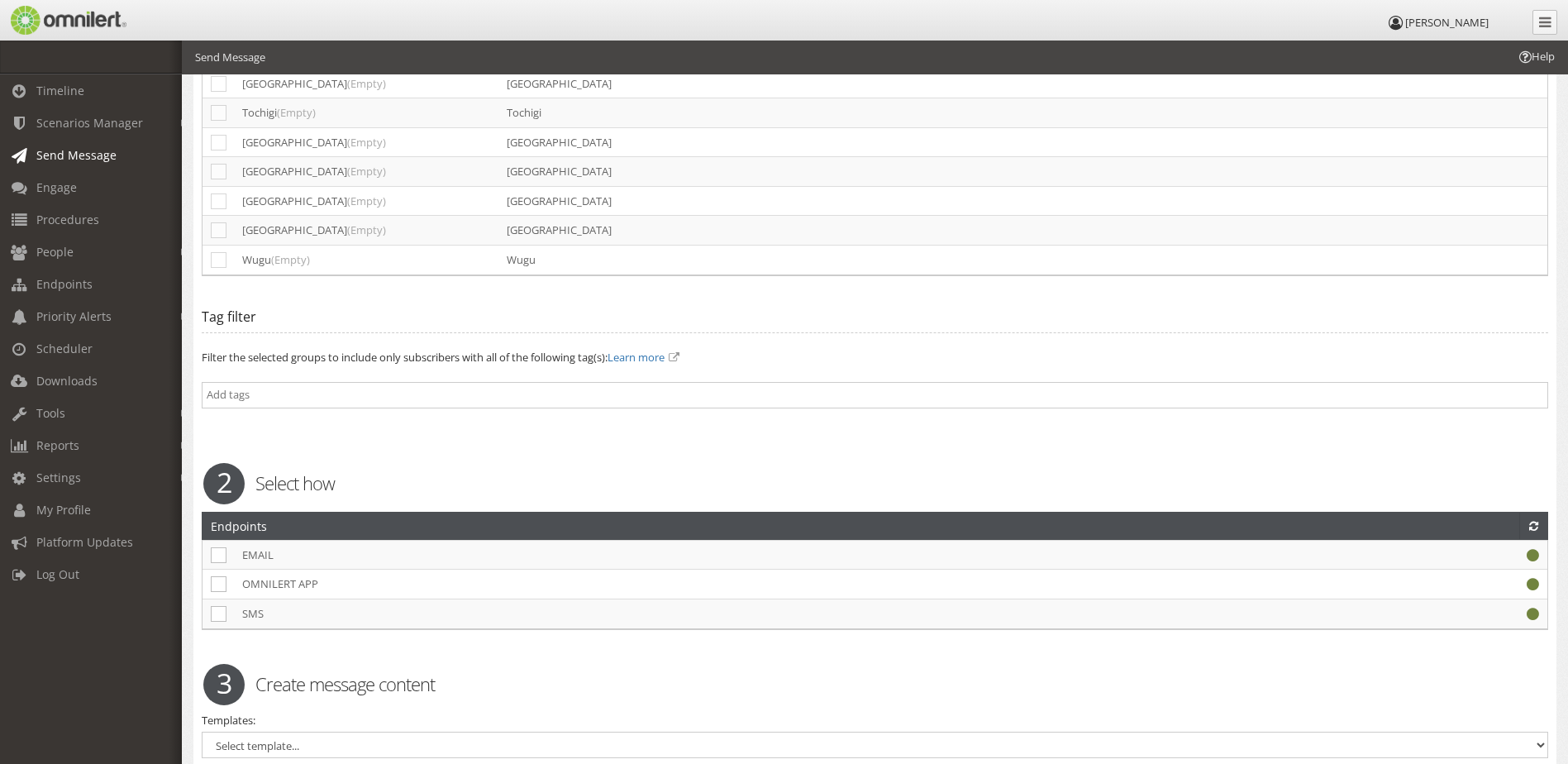
scroll to position [3738, 0]
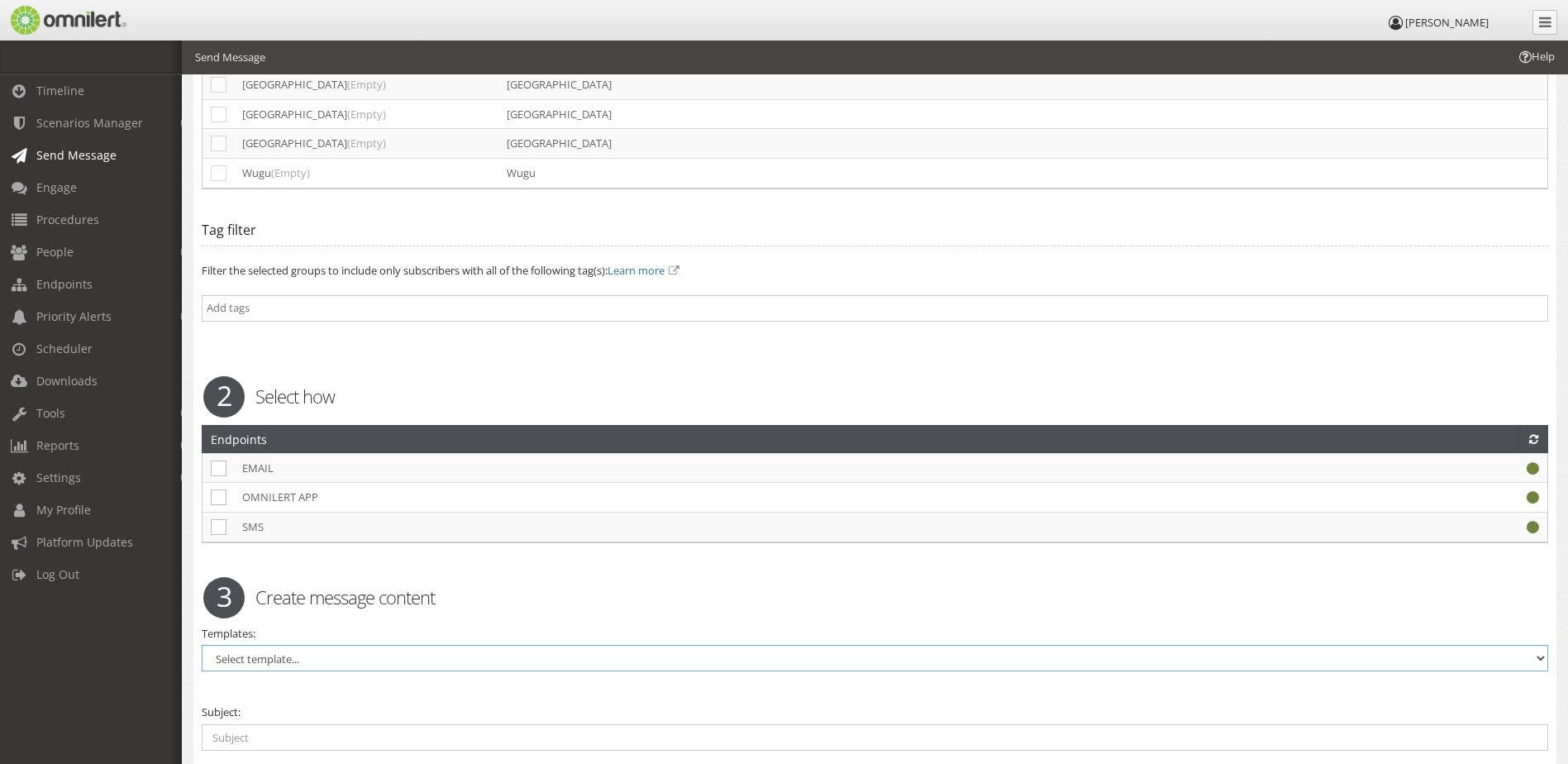
click at [314, 645] on select "Select template... DENS Site Wide - CHINESE SIMPLIFIED DENS Site Wide - CHINESE…" at bounding box center [875, 658] width 1346 height 27
select select "98704"
click at [202, 645] on select "Select template... DENS Site Wide - CHINESE SIMPLIFIED DENS Site Wide - CHINESE…" at bounding box center [875, 658] width 1346 height 27
checkbox input "true"
type input "Template Subject: (Type Site Name) Qnity Site Emergency - I'm Okay Response Req…"
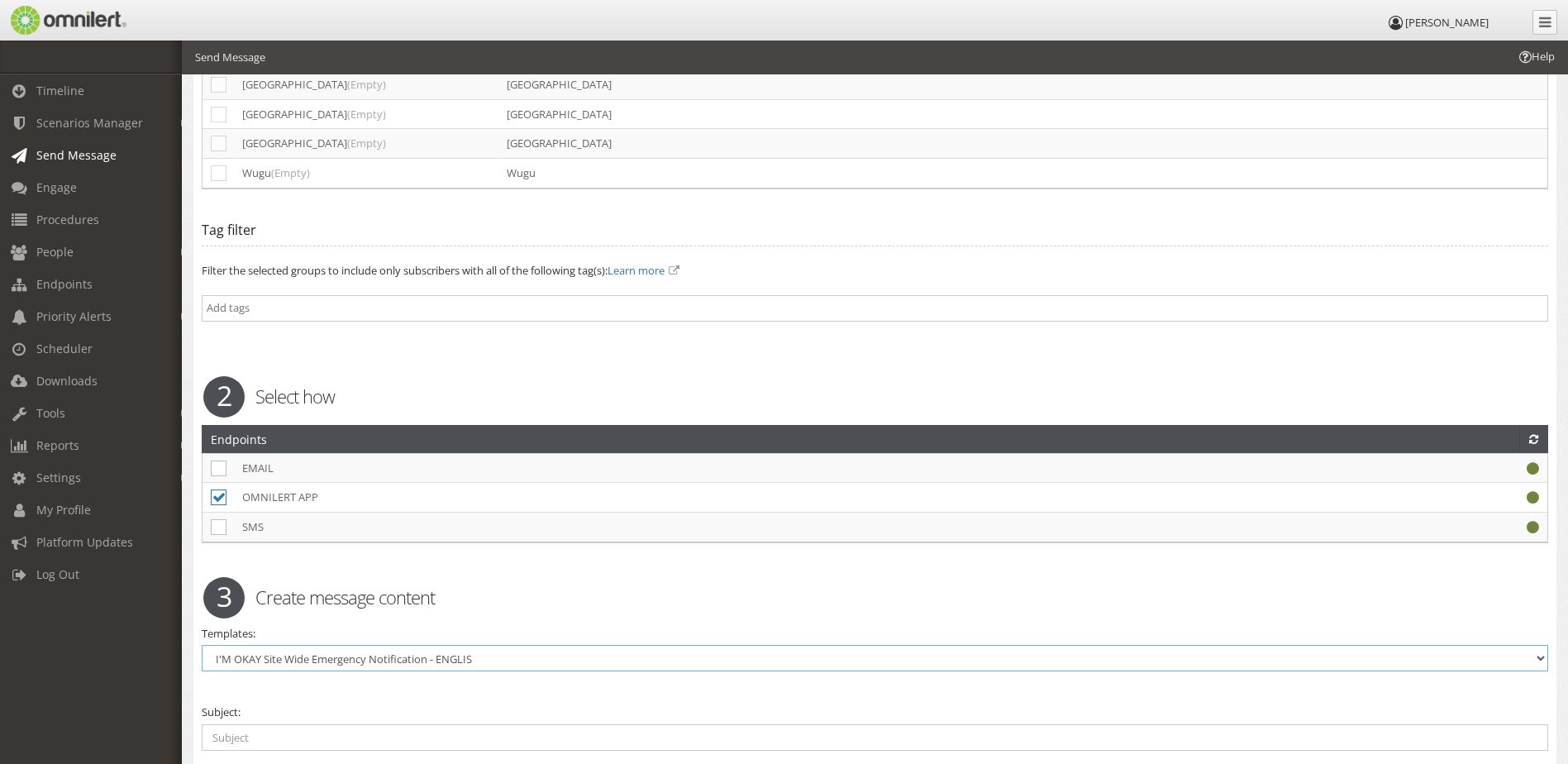
type textarea "Template Message: CLICK THE LINK BELOW Then choose I'm OK or I need help. If yo…"
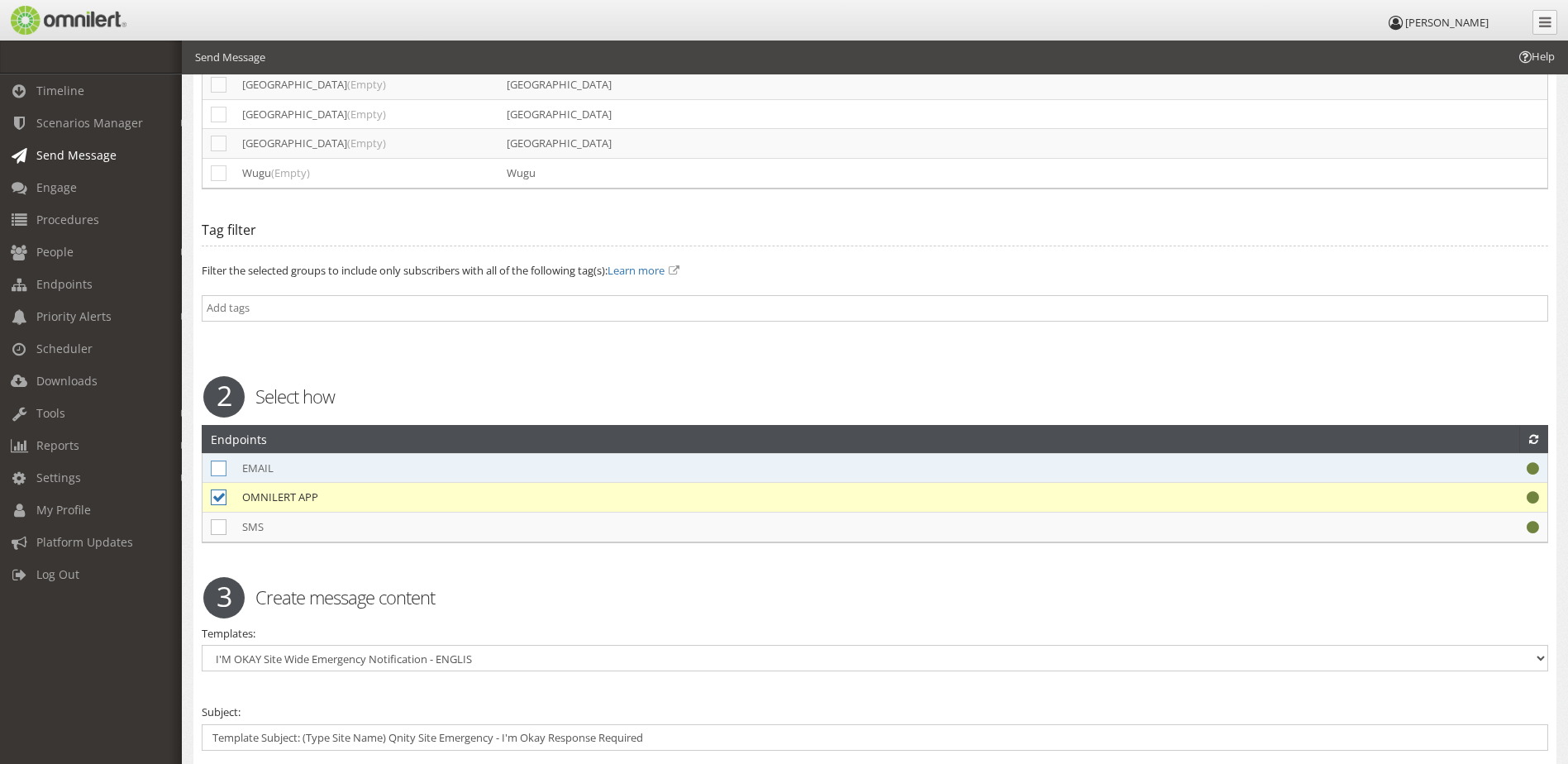
click at [221, 460] on icon at bounding box center [219, 468] width 16 height 16
checkbox input "true"
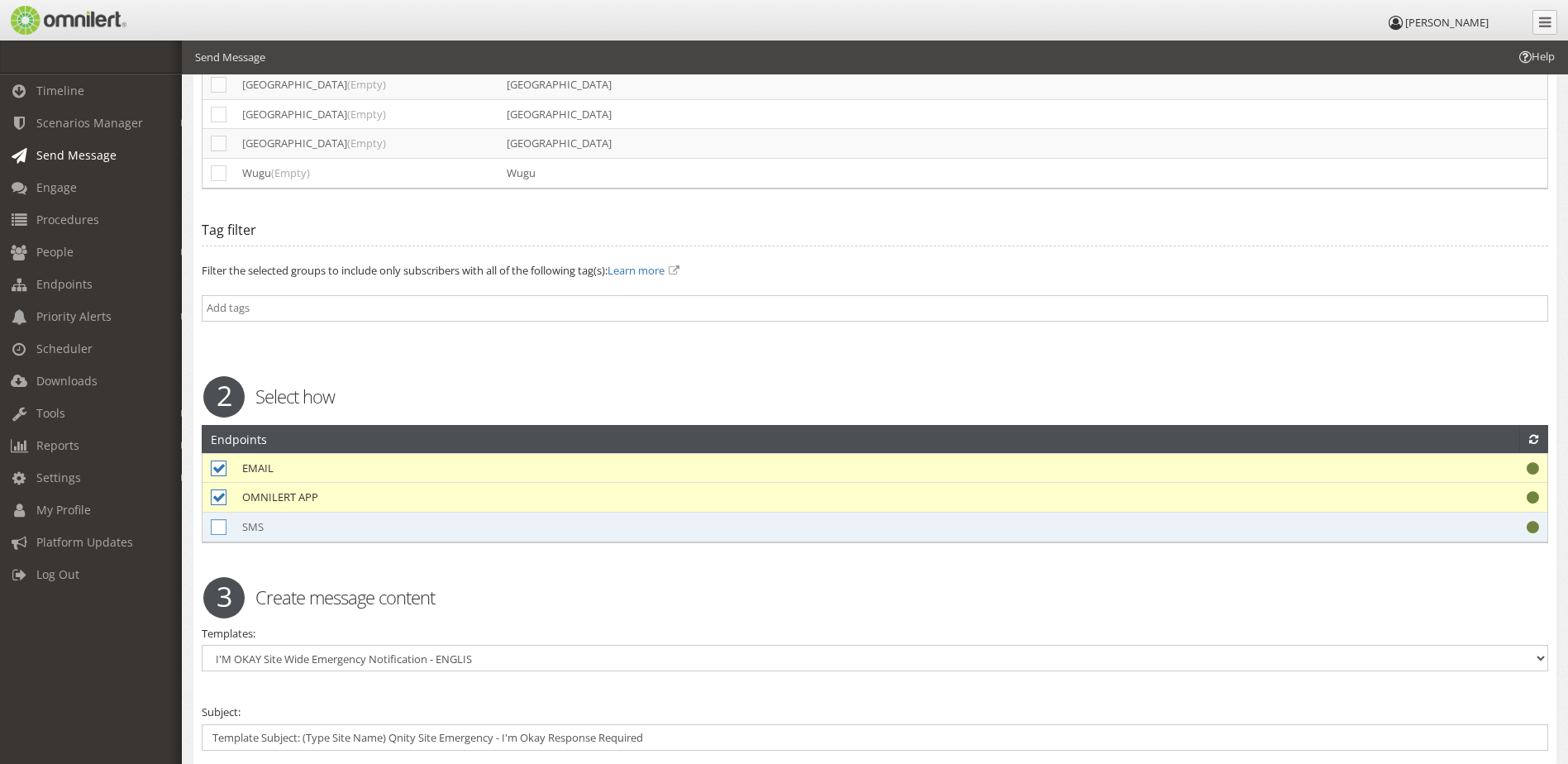
click at [217, 519] on icon at bounding box center [219, 527] width 16 height 16
checkbox input "true"
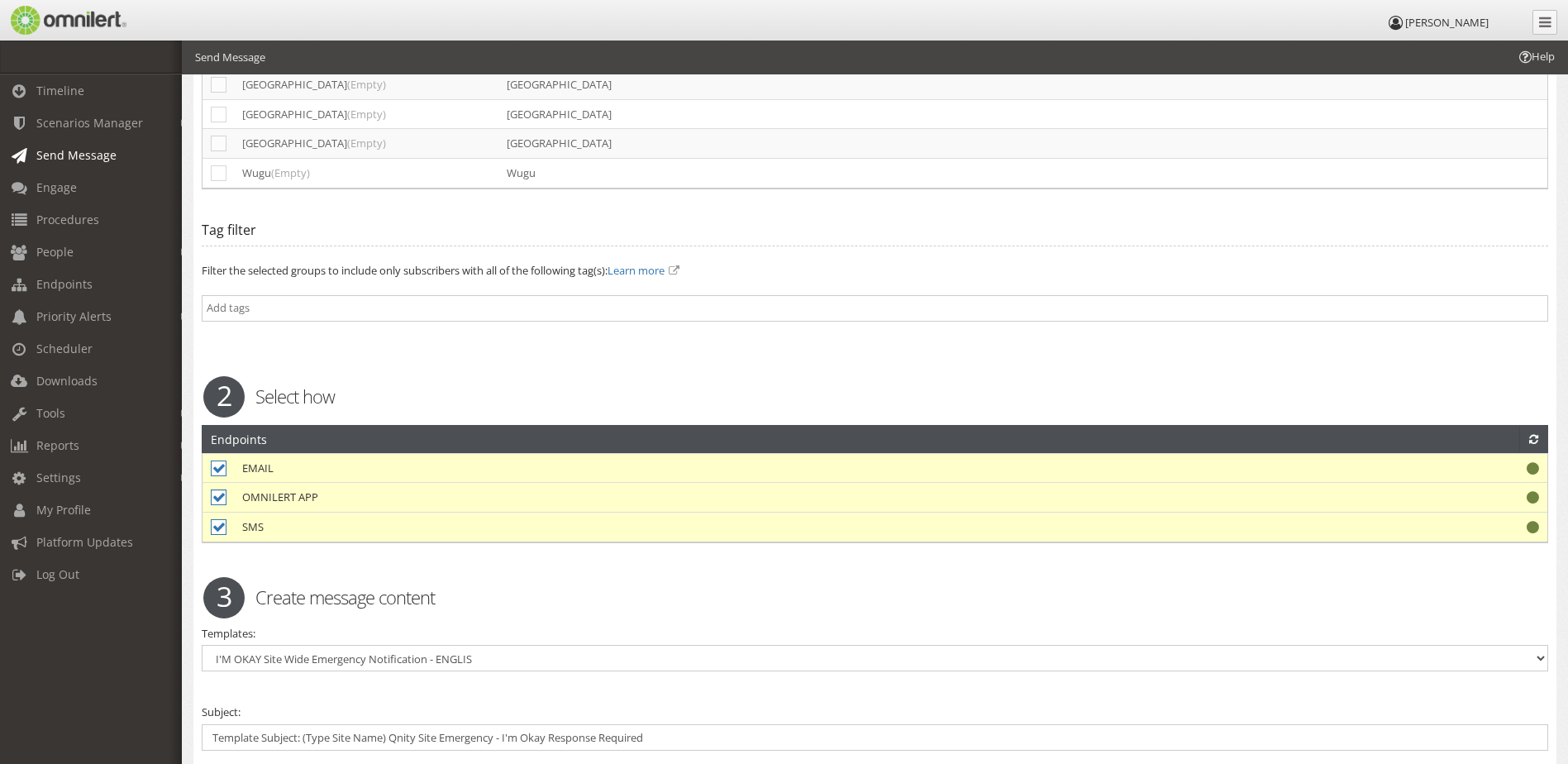
click at [217, 489] on icon at bounding box center [219, 497] width 16 height 16
checkbox input "false"
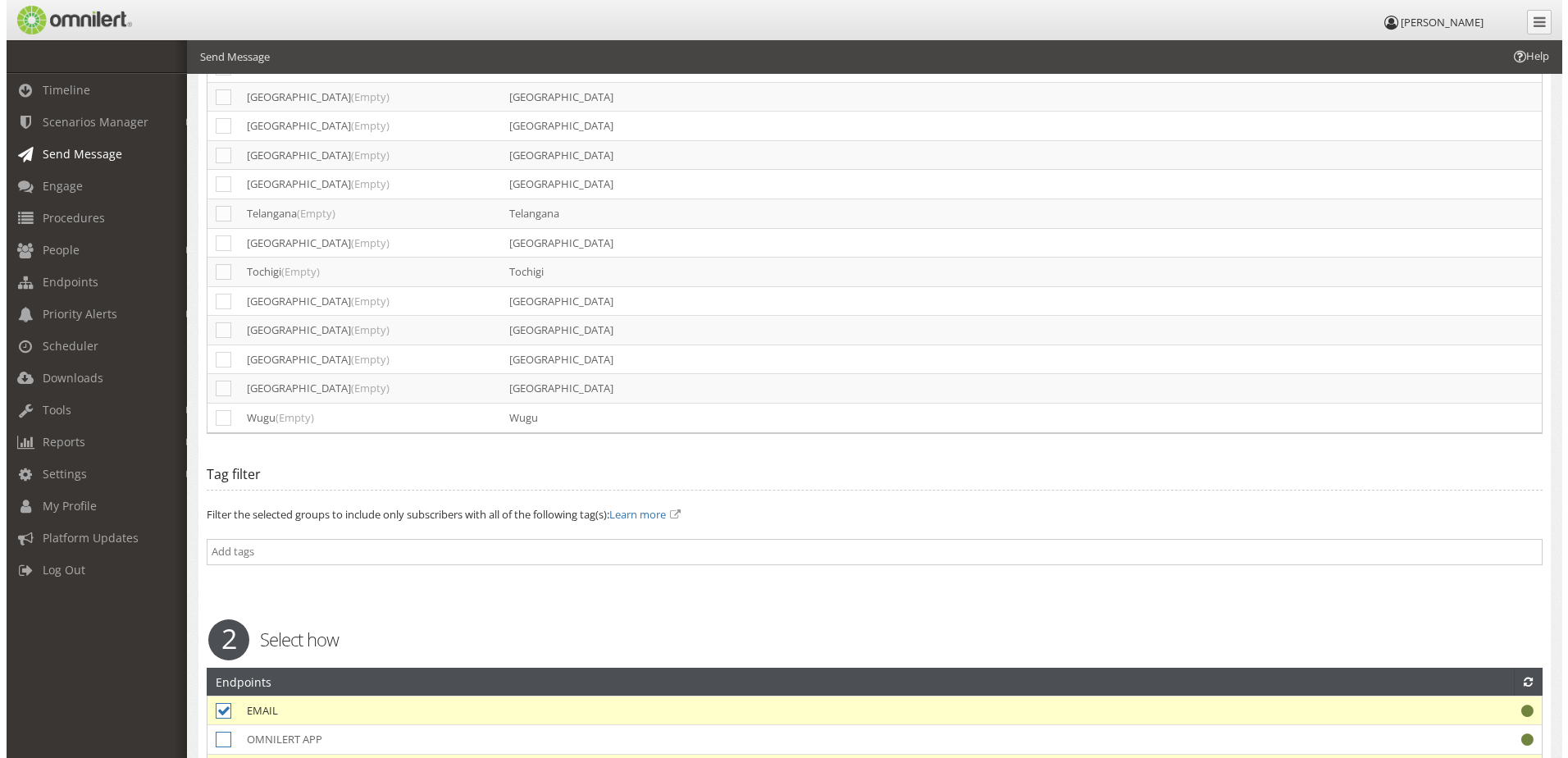
scroll to position [3777, 0]
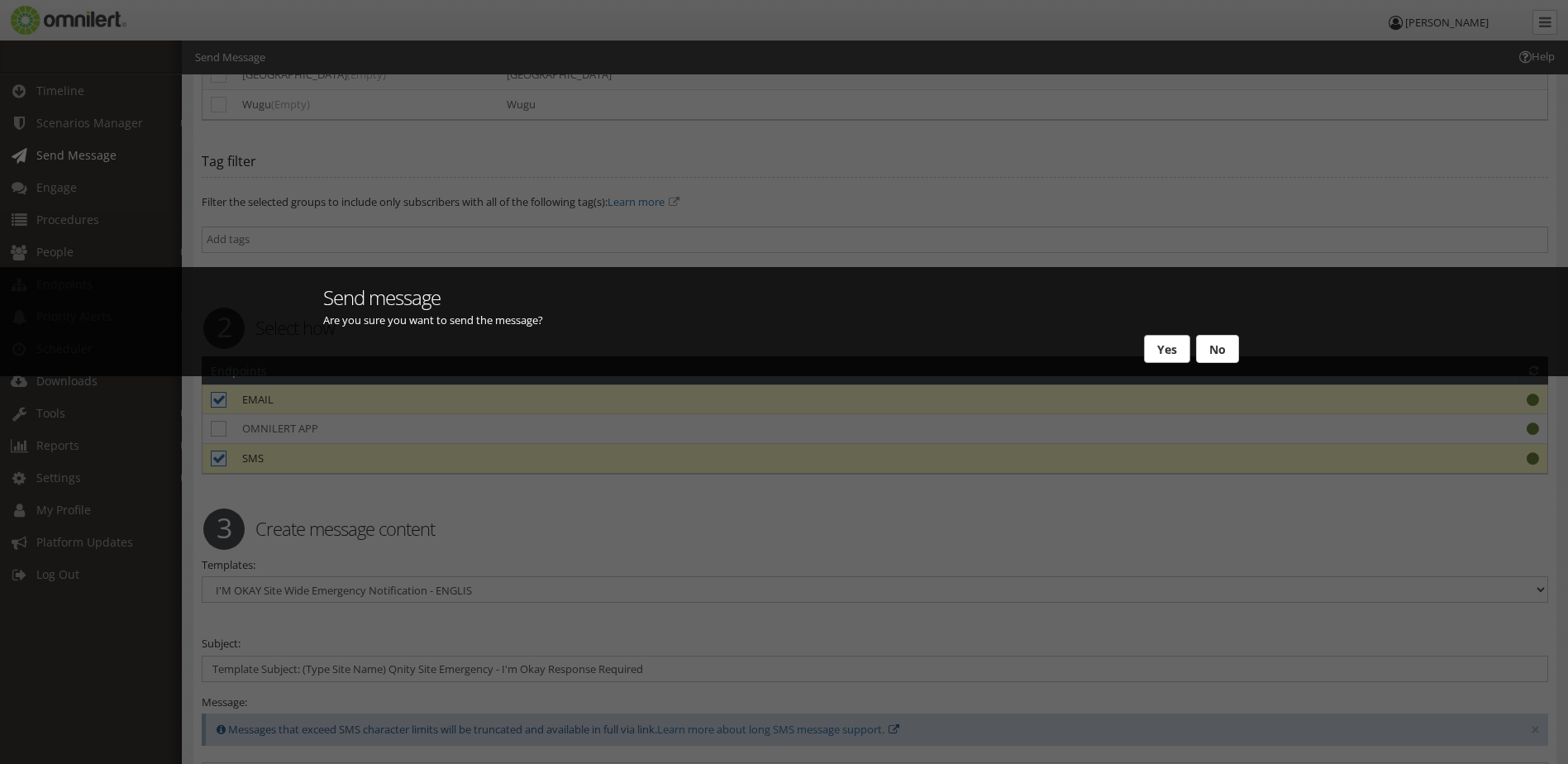
click at [1161, 340] on button "Yes" at bounding box center [1167, 349] width 46 height 28
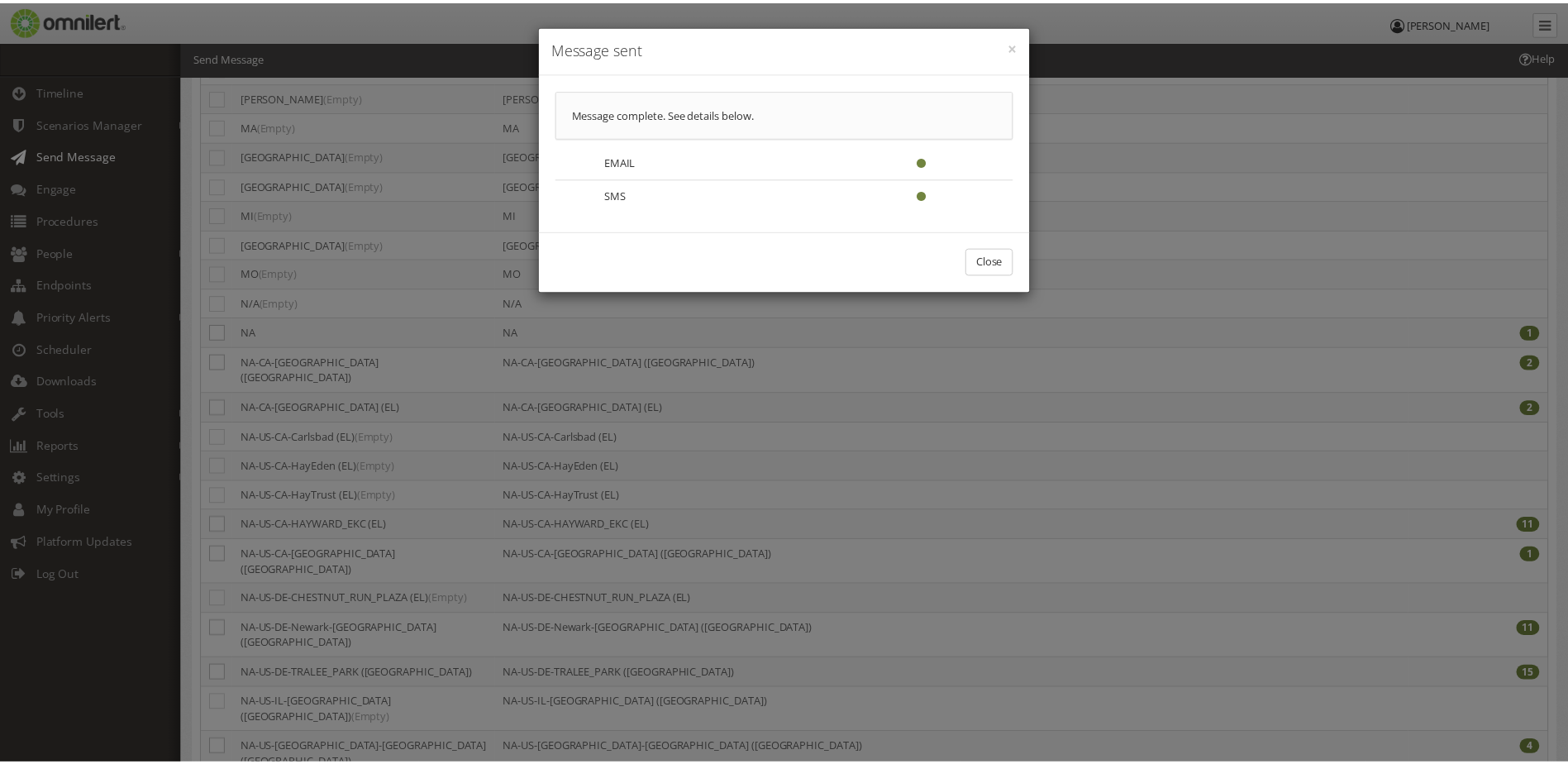
scroll to position [0, 0]
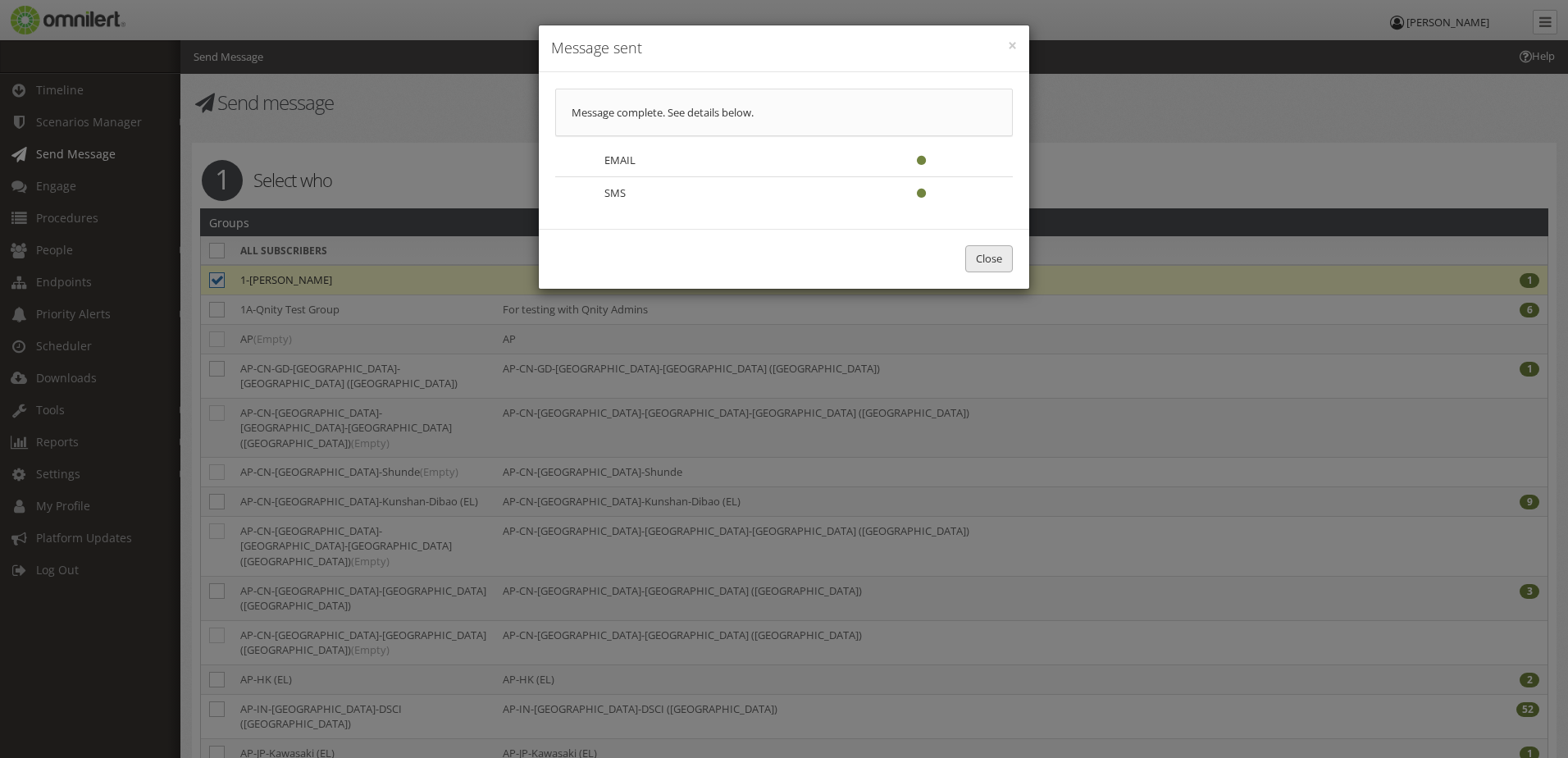
click at [974, 267] on button "Close" at bounding box center [989, 258] width 47 height 27
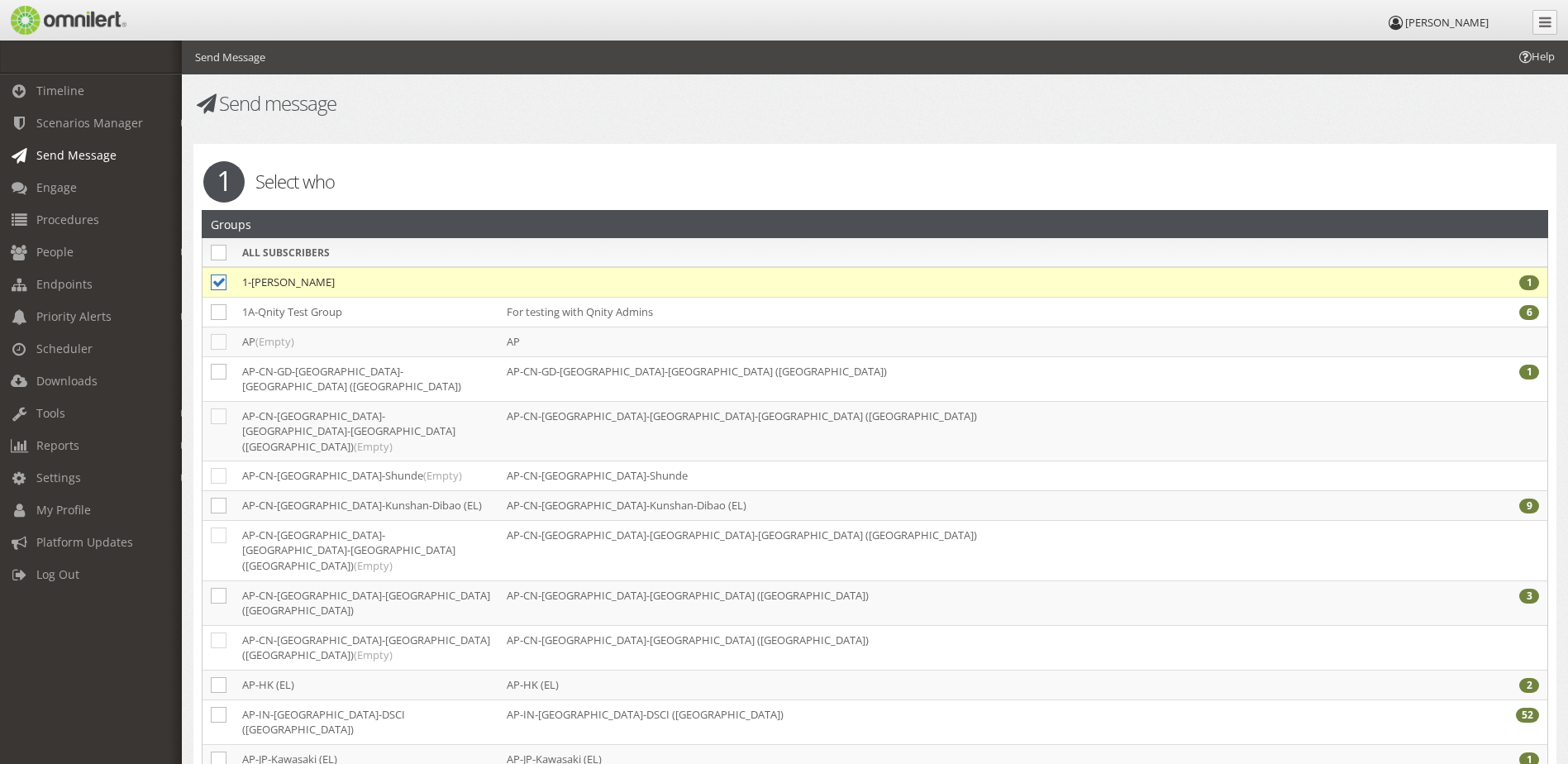
select select
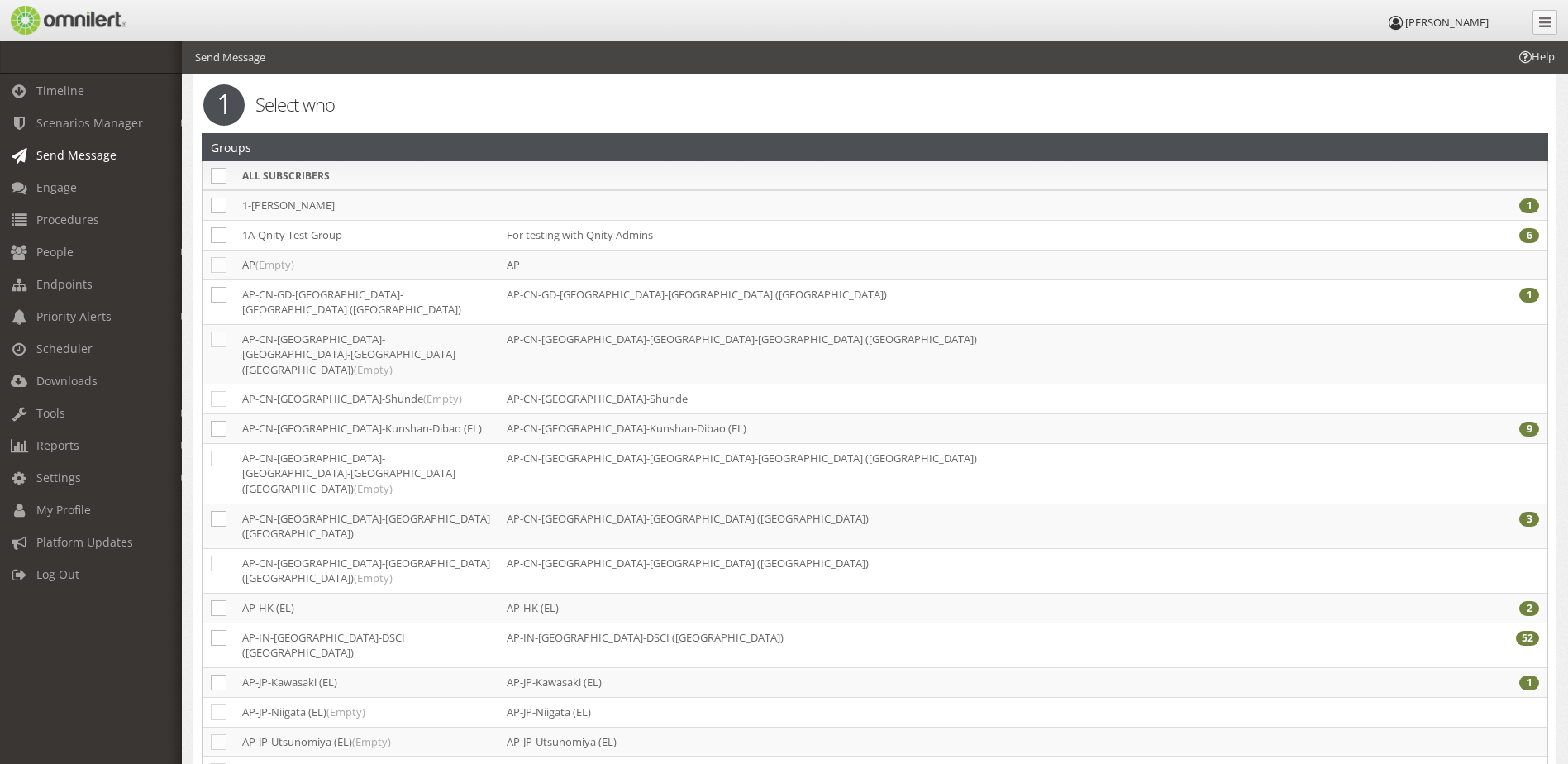
scroll to position [83, 0]
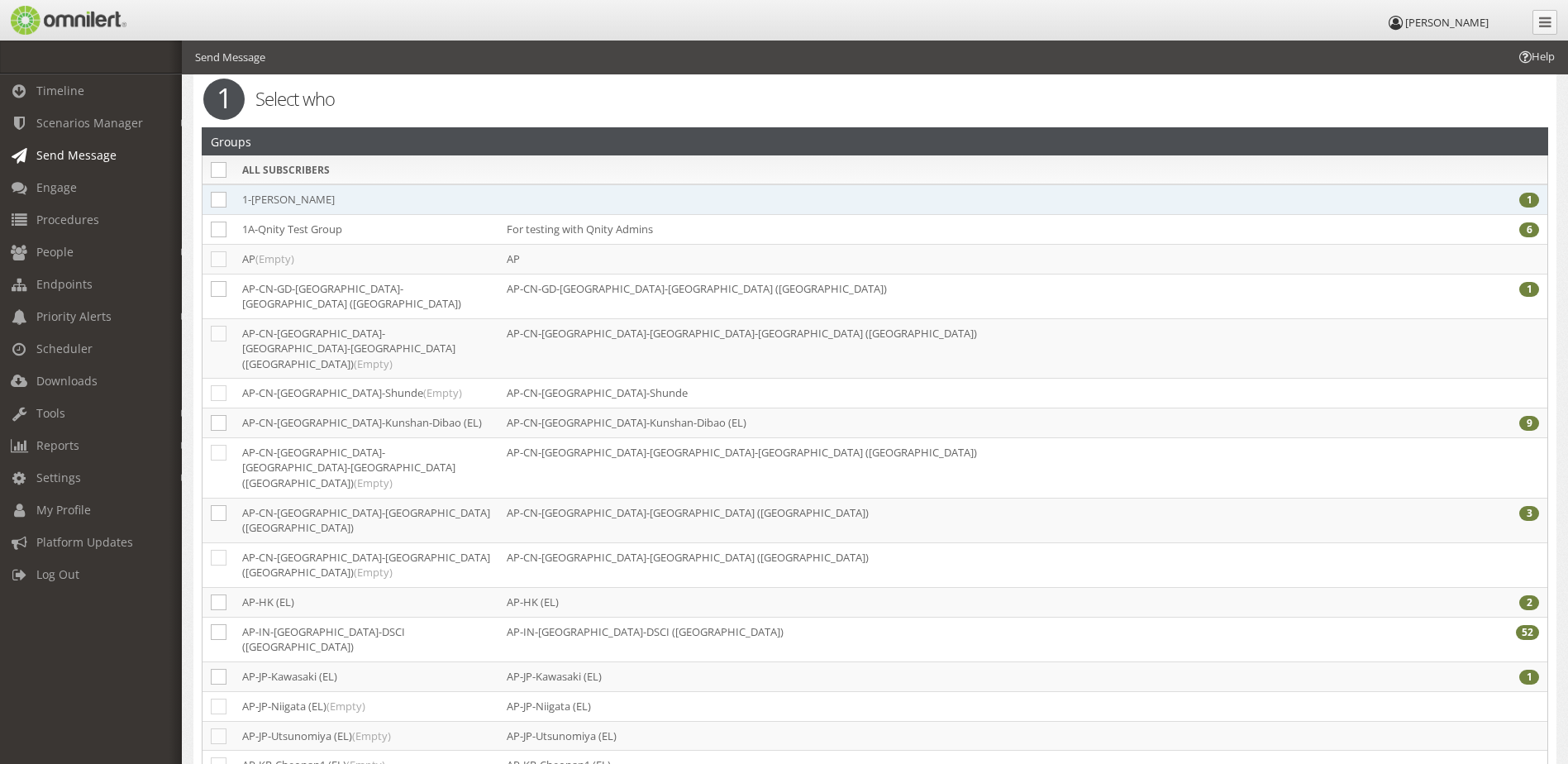
click at [226, 192] on td at bounding box center [218, 199] width 32 height 31
click at [222, 202] on icon at bounding box center [219, 200] width 16 height 16
checkbox input "true"
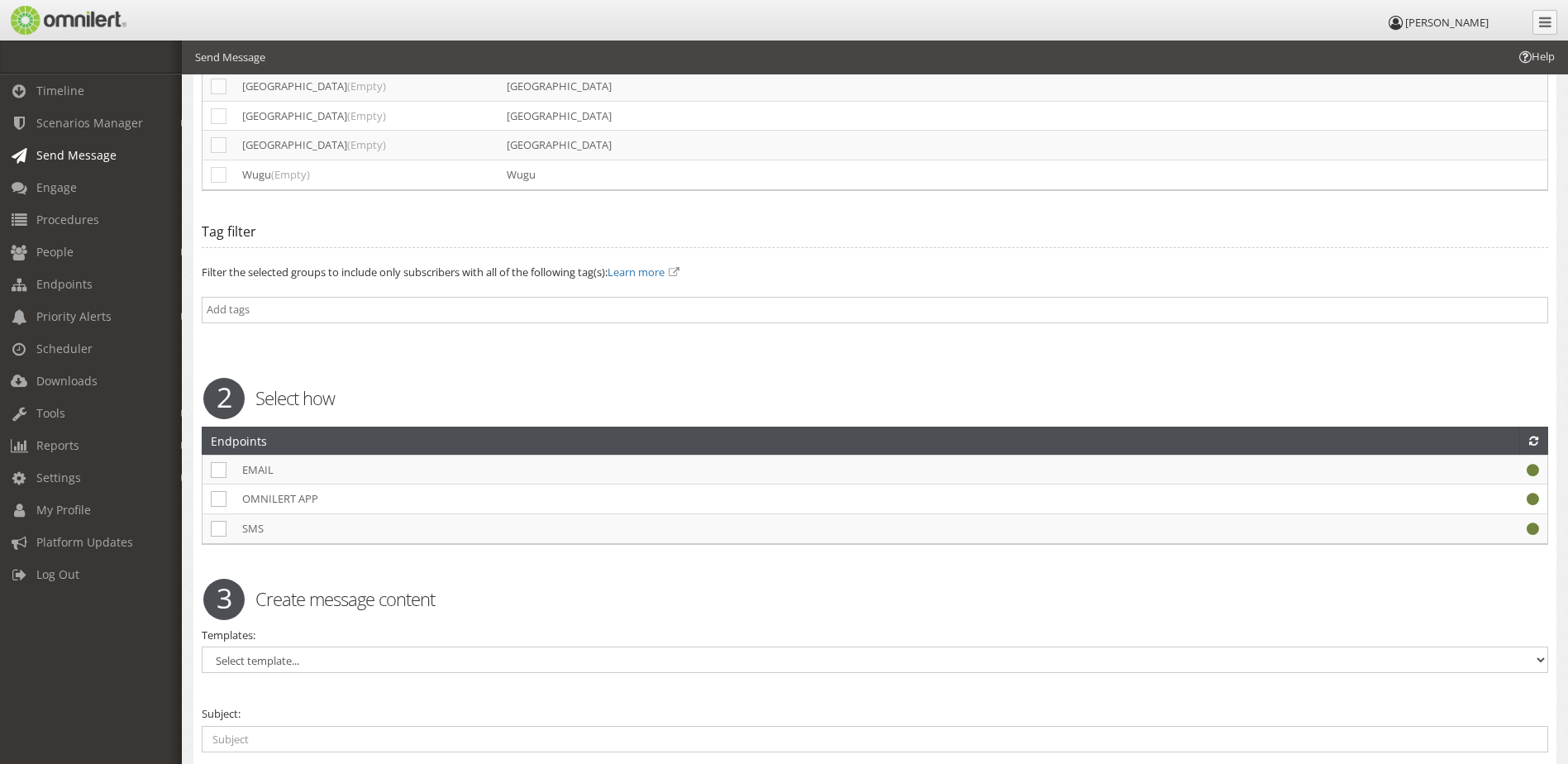
scroll to position [3738, 0]
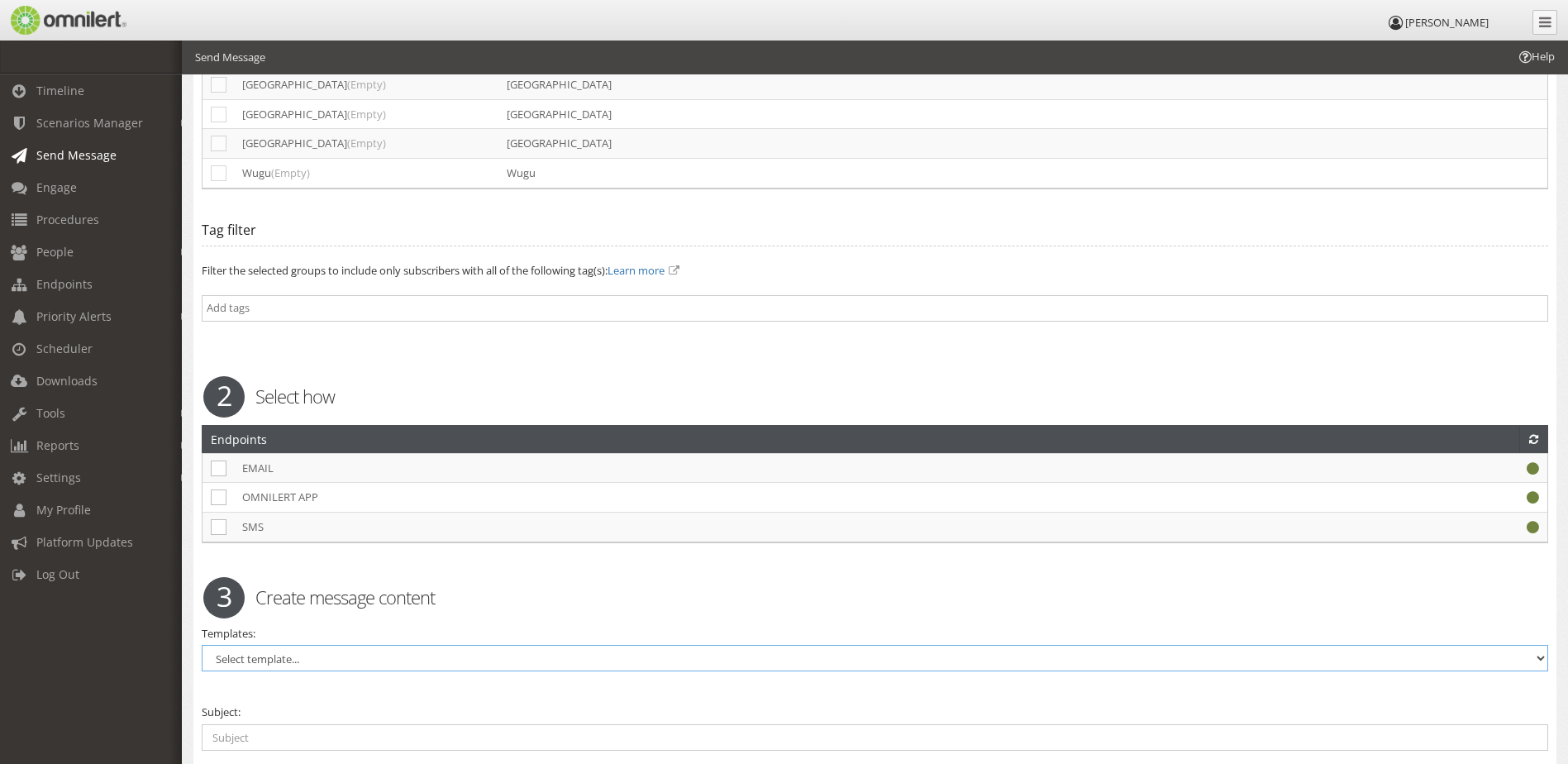
click at [281, 645] on select "Select template... DENS Site Wide - CHINESE SIMPLIFIED DENS Site Wide - CHINESE…" at bounding box center [875, 658] width 1346 height 27
click at [274, 645] on select "Select template... DENS Site Wide - CHINESE SIMPLIFIED DENS Site Wide - CHINESE…" at bounding box center [875, 658] width 1346 height 27
select select "98704"
click at [202, 645] on select "Select template... DENS Site Wide - CHINESE SIMPLIFIED DENS Site Wide - CHINESE…" at bounding box center [875, 658] width 1346 height 27
checkbox input "true"
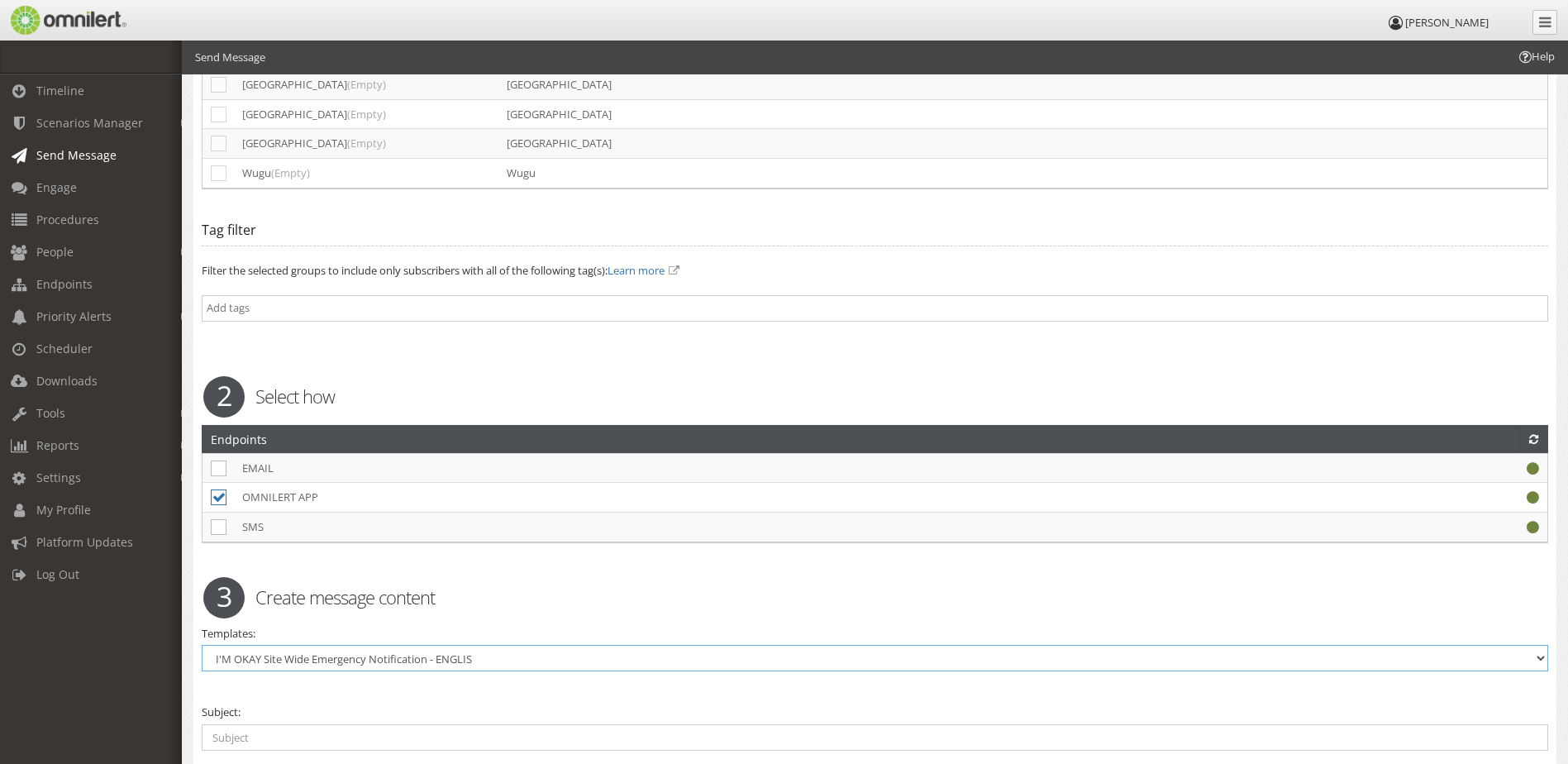
type input "Template Subject: (Type Site Name) Qnity Site Emergency - I'm Okay Response Req…"
type textarea "Template Message: CLICK THE LINK BELOW Then choose I'm OK or I need help. If yo…"
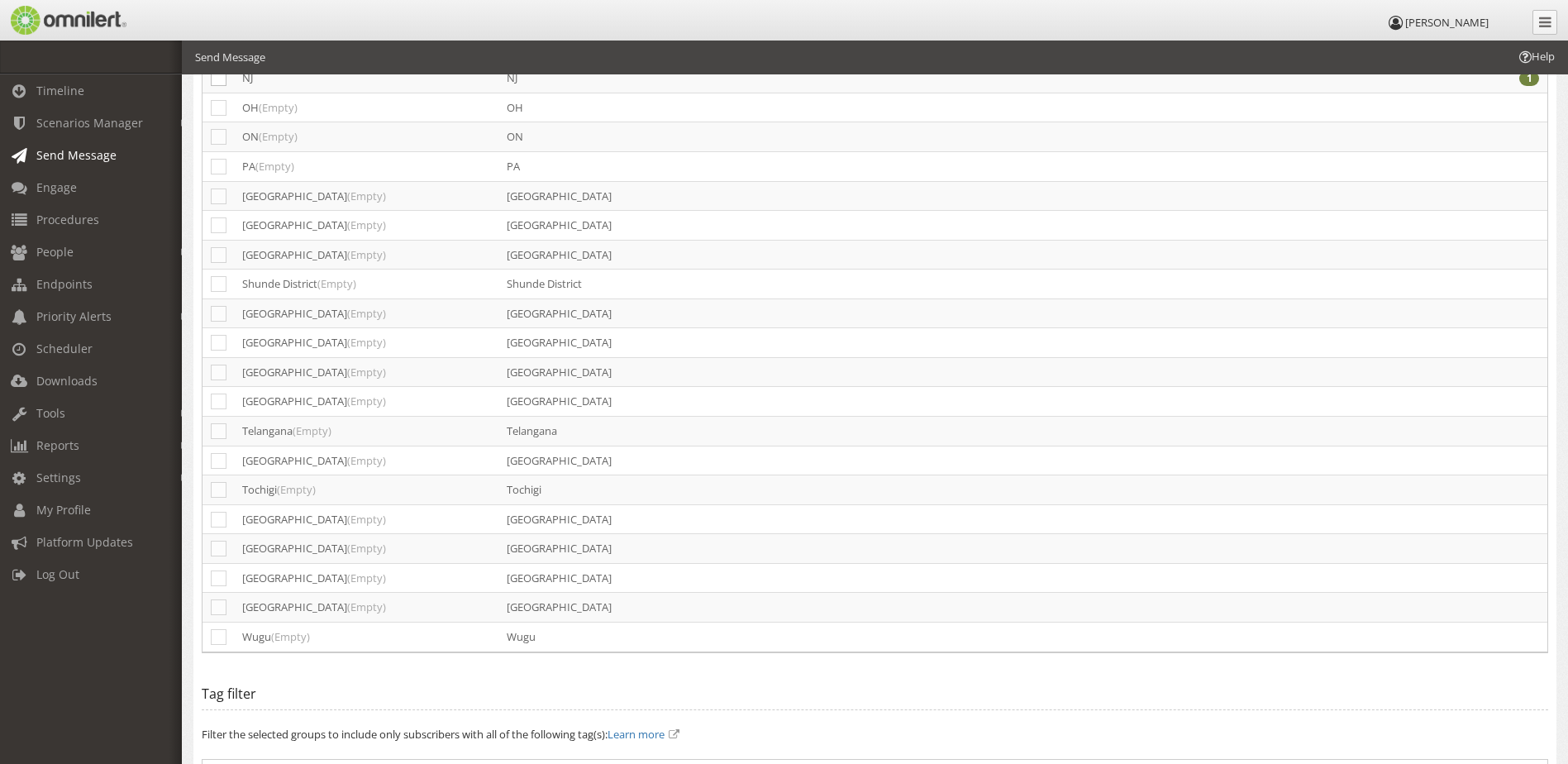
scroll to position [3242, 0]
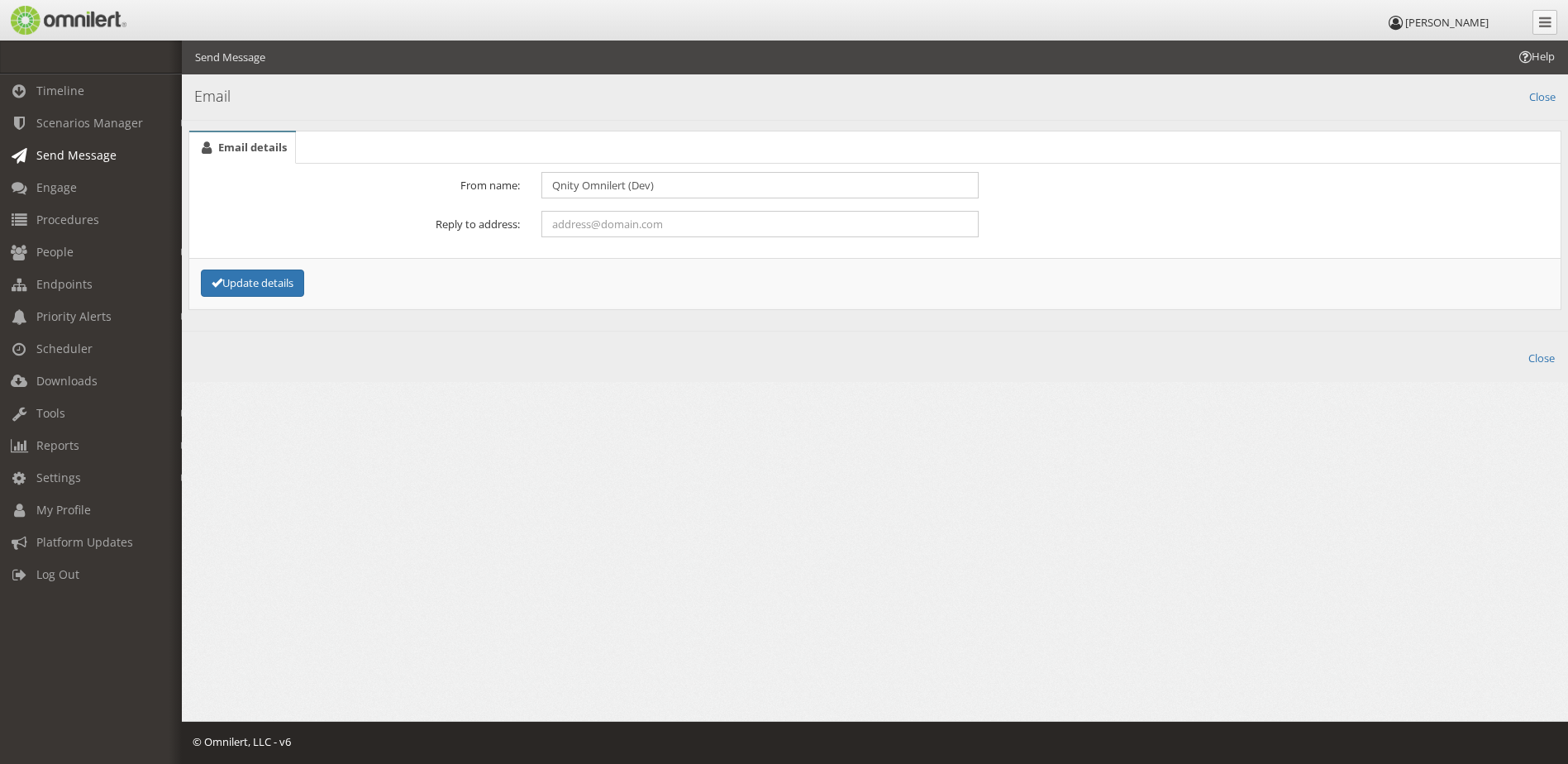
scroll to position [0, 0]
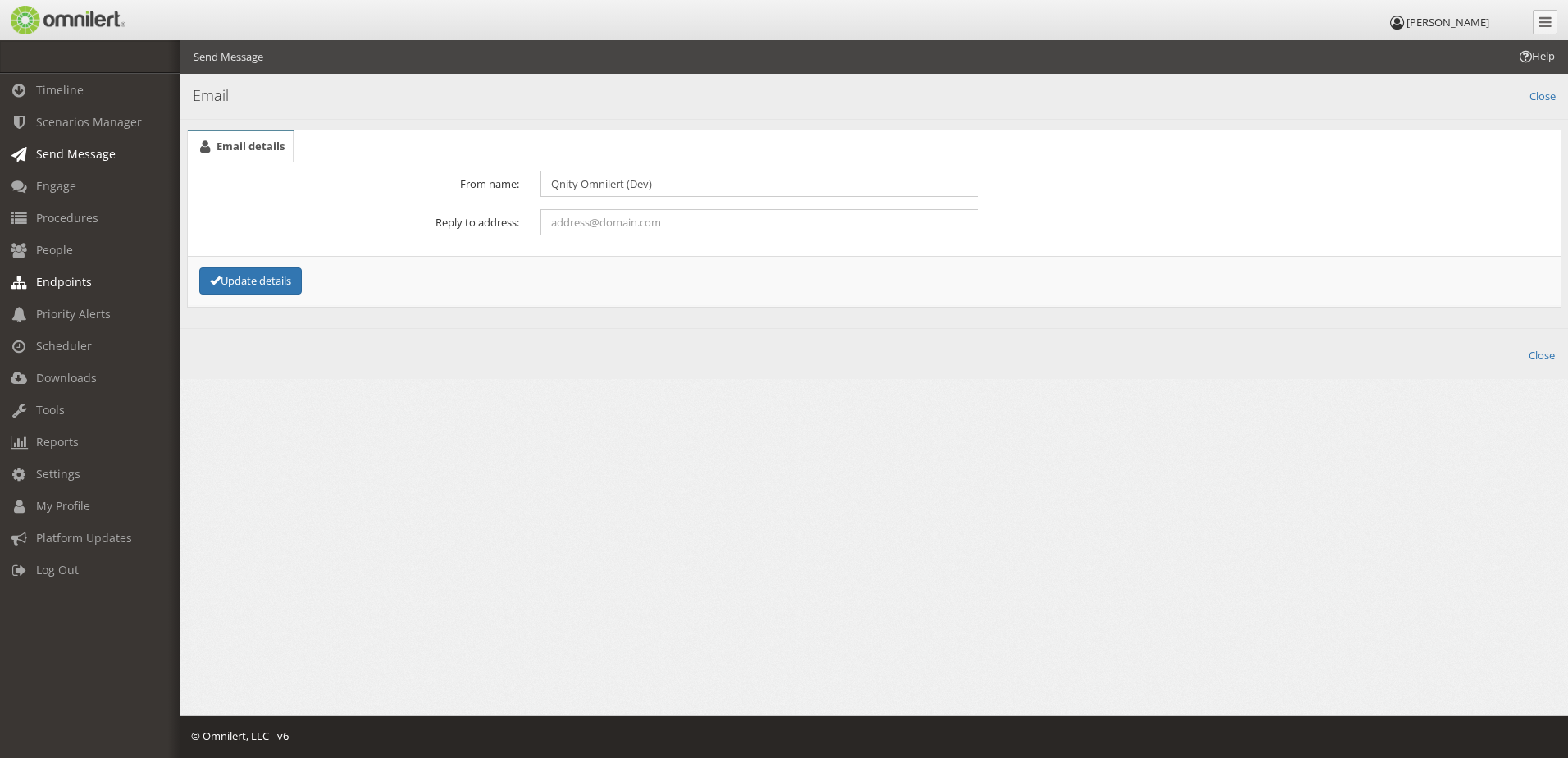
click at [63, 279] on span "Endpoints" at bounding box center [64, 282] width 55 height 16
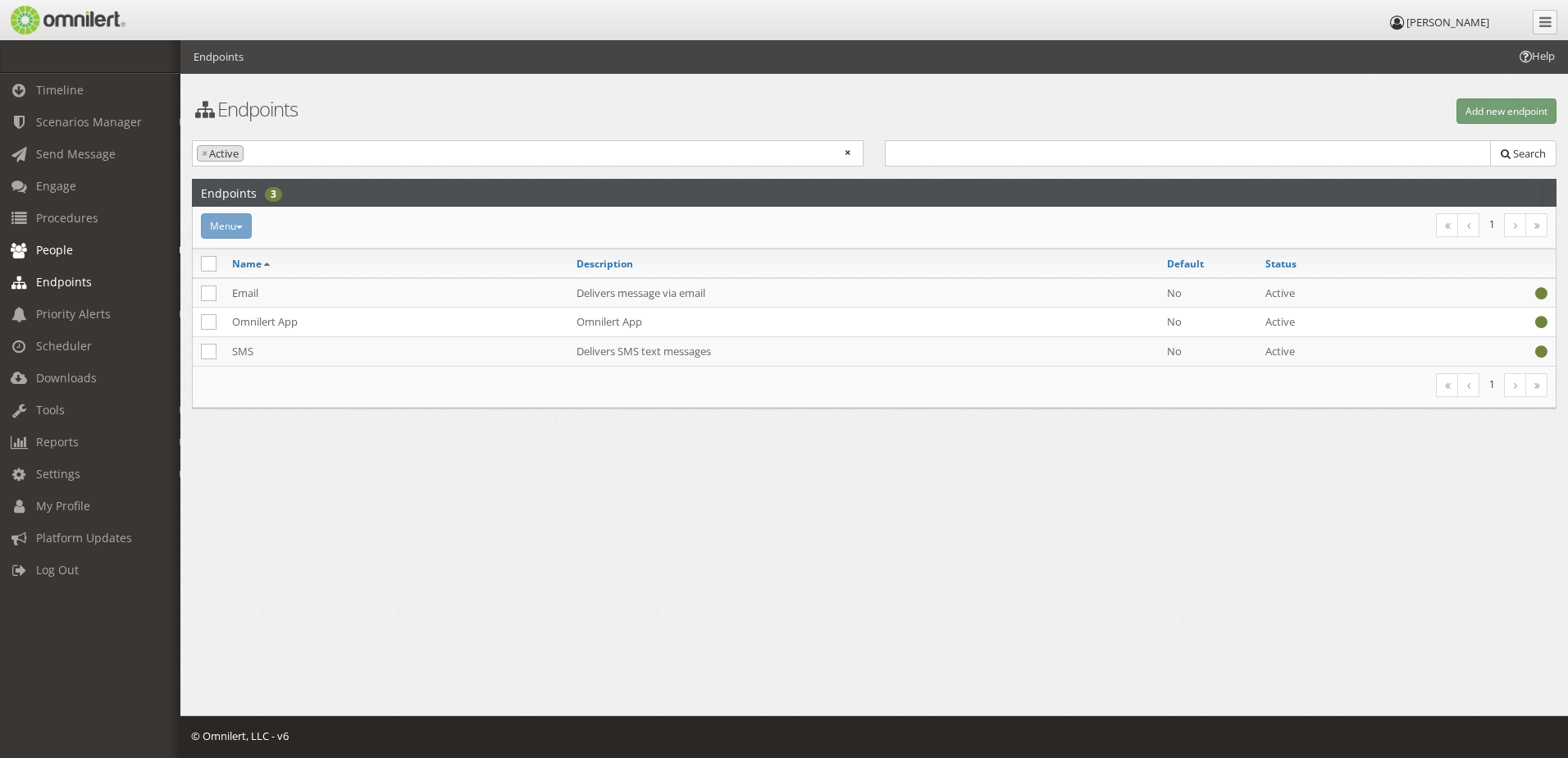
click at [64, 255] on span "People" at bounding box center [54, 250] width 37 height 16
click at [67, 156] on span "Send Message" at bounding box center [76, 154] width 80 height 16
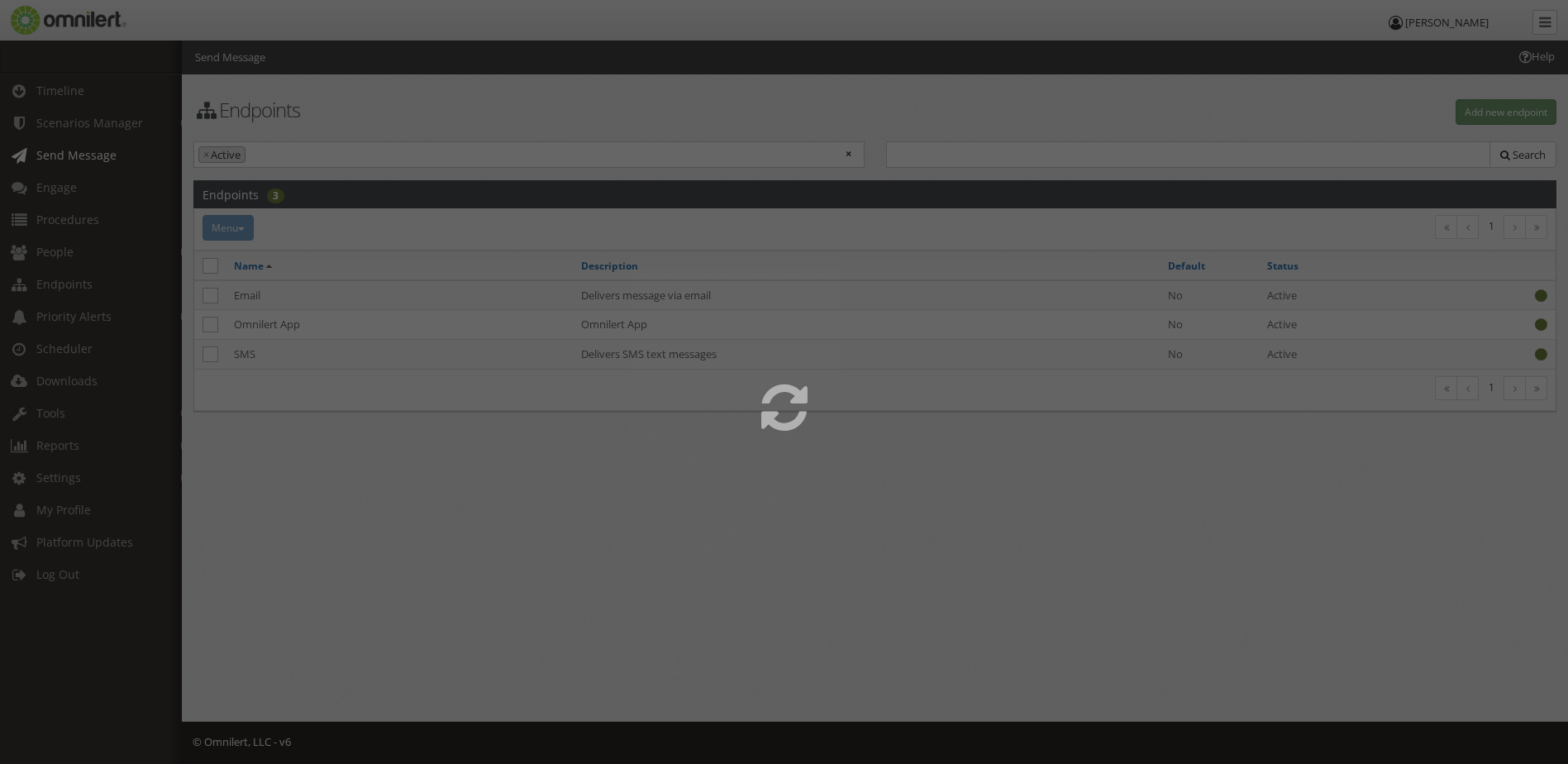
select select
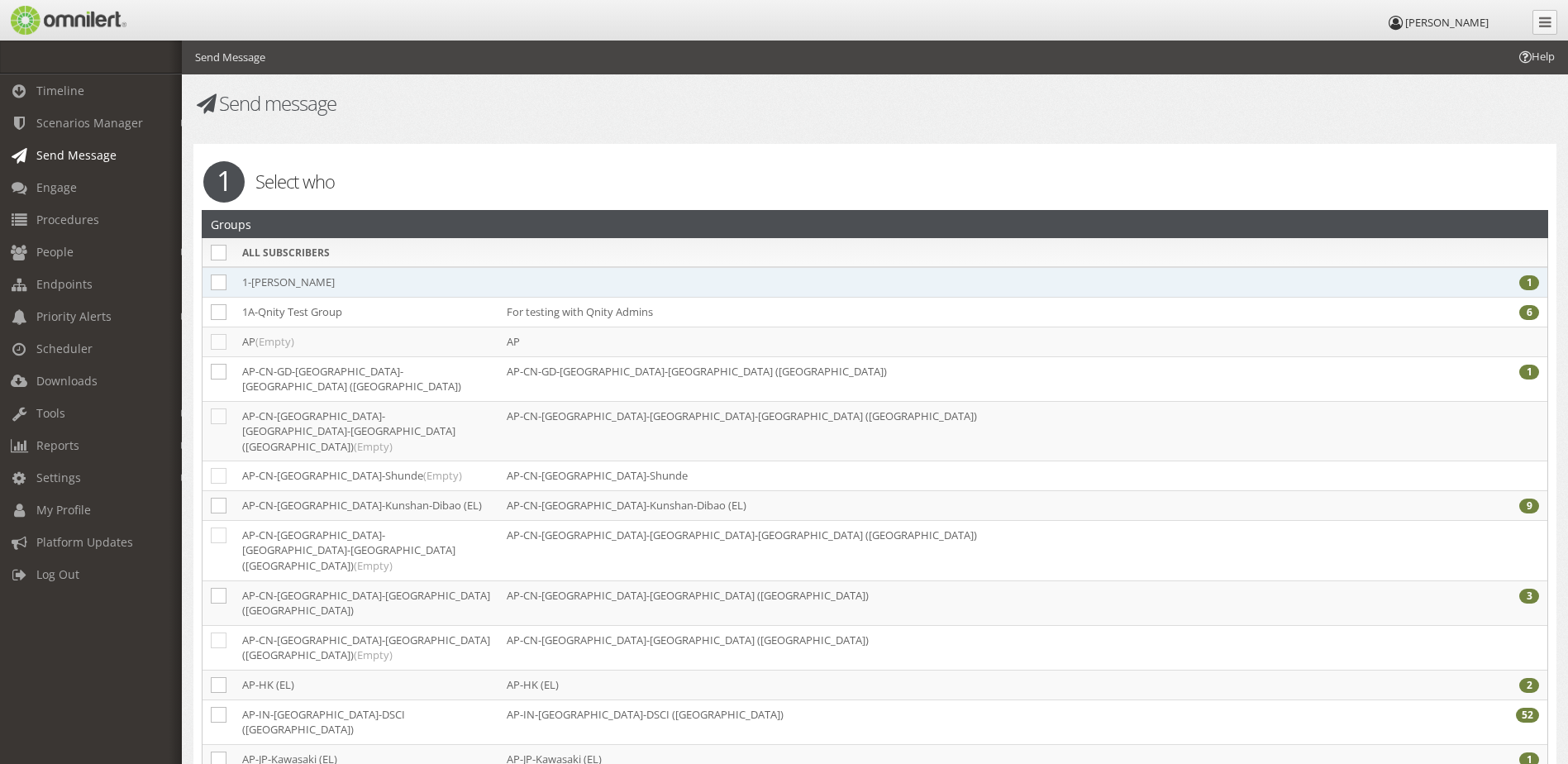
click at [266, 276] on td "1-[PERSON_NAME]" at bounding box center [366, 282] width 265 height 31
click at [224, 283] on icon at bounding box center [219, 283] width 16 height 16
checkbox input "true"
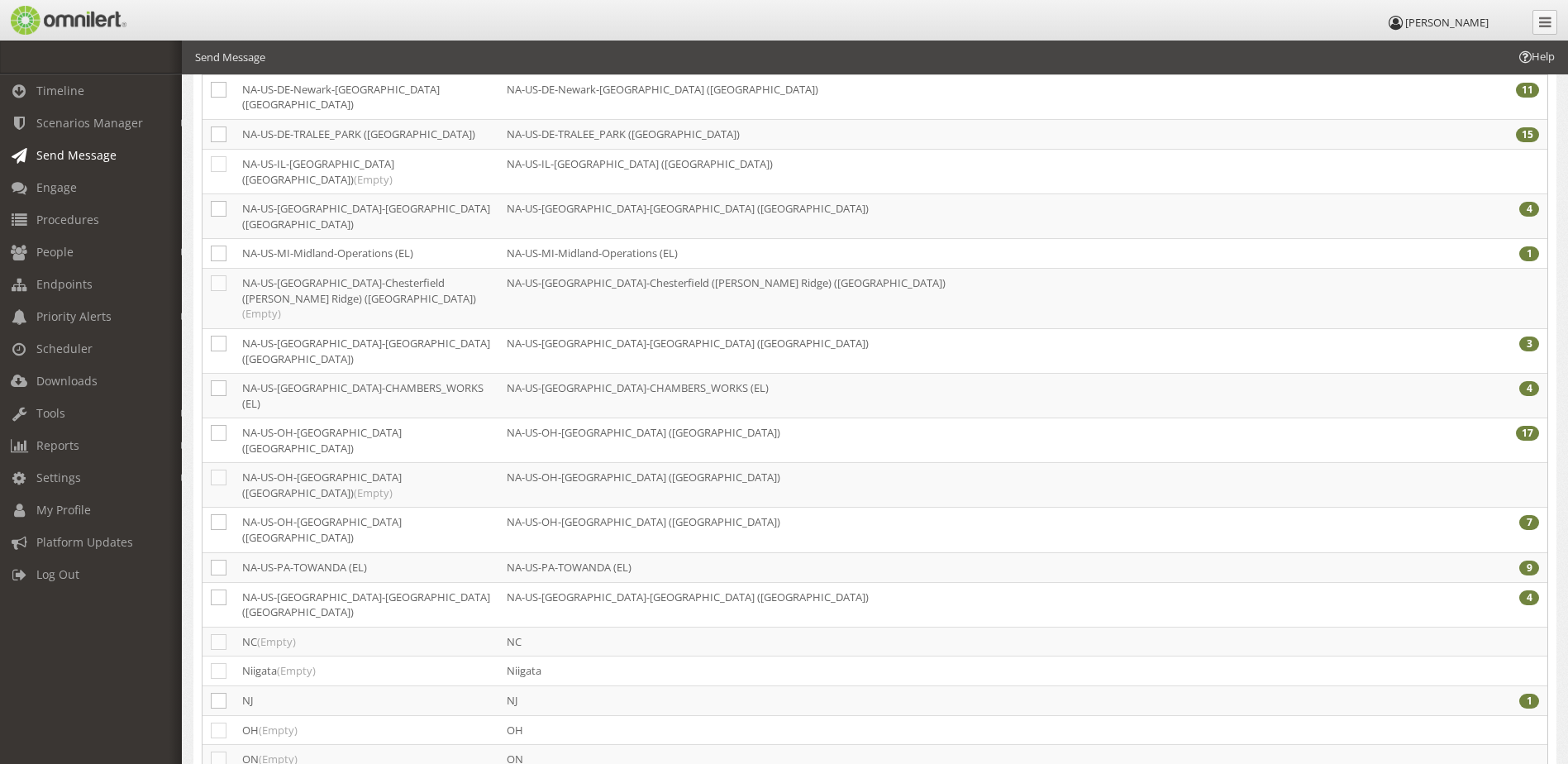
scroll to position [3738, 0]
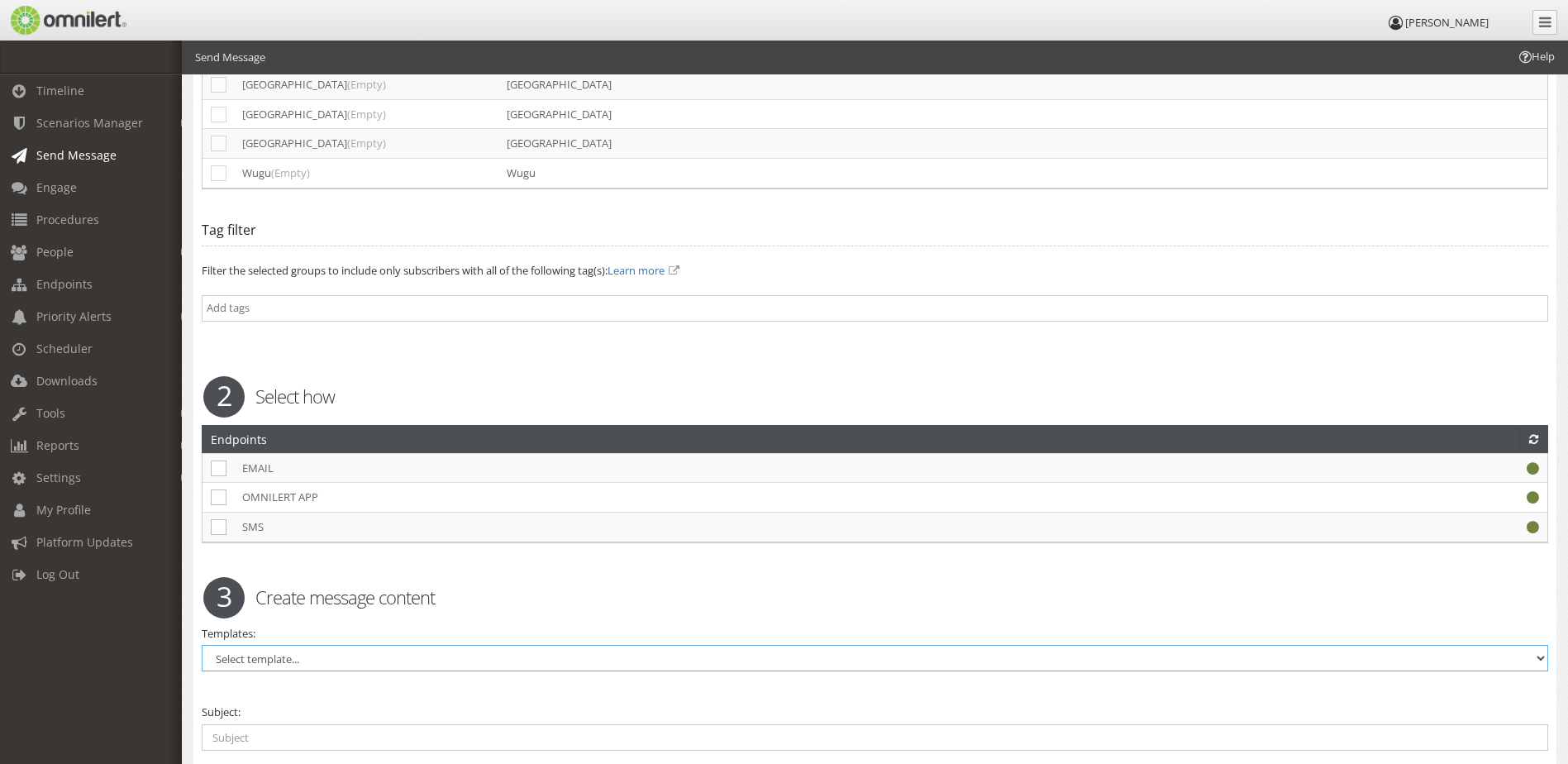
click at [309, 645] on select "Select template... DENS Site Wide - CHINESE SIMPLIFIED DENS Site Wide - CHINESE…" at bounding box center [875, 658] width 1346 height 27
click at [310, 645] on select "Select template... DENS Site Wide - CHINESE SIMPLIFIED DENS Site Wide - CHINESE…" at bounding box center [875, 658] width 1346 height 27
select select "98704"
click at [202, 645] on select "Select template... DENS Site Wide - CHINESE SIMPLIFIED DENS Site Wide - CHINESE…" at bounding box center [875, 658] width 1346 height 27
checkbox input "true"
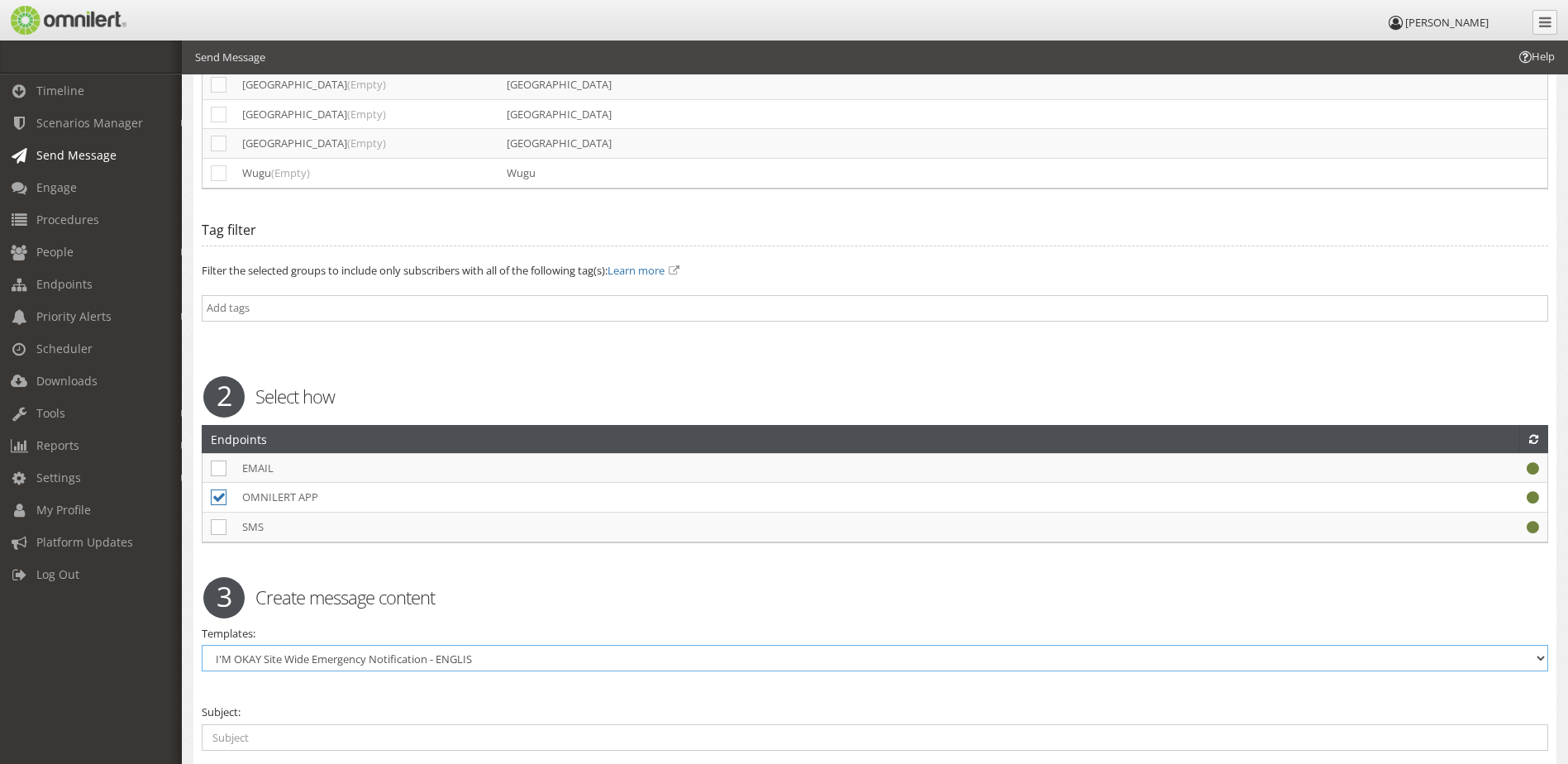
type input "Template Subject: (Type Site Name) Qnity Site Emergency - I'm Okay Response Req…"
type textarea "Template Message: CLICK THE LINK BELOW Then choose I'm OK or I need help. If yo…"
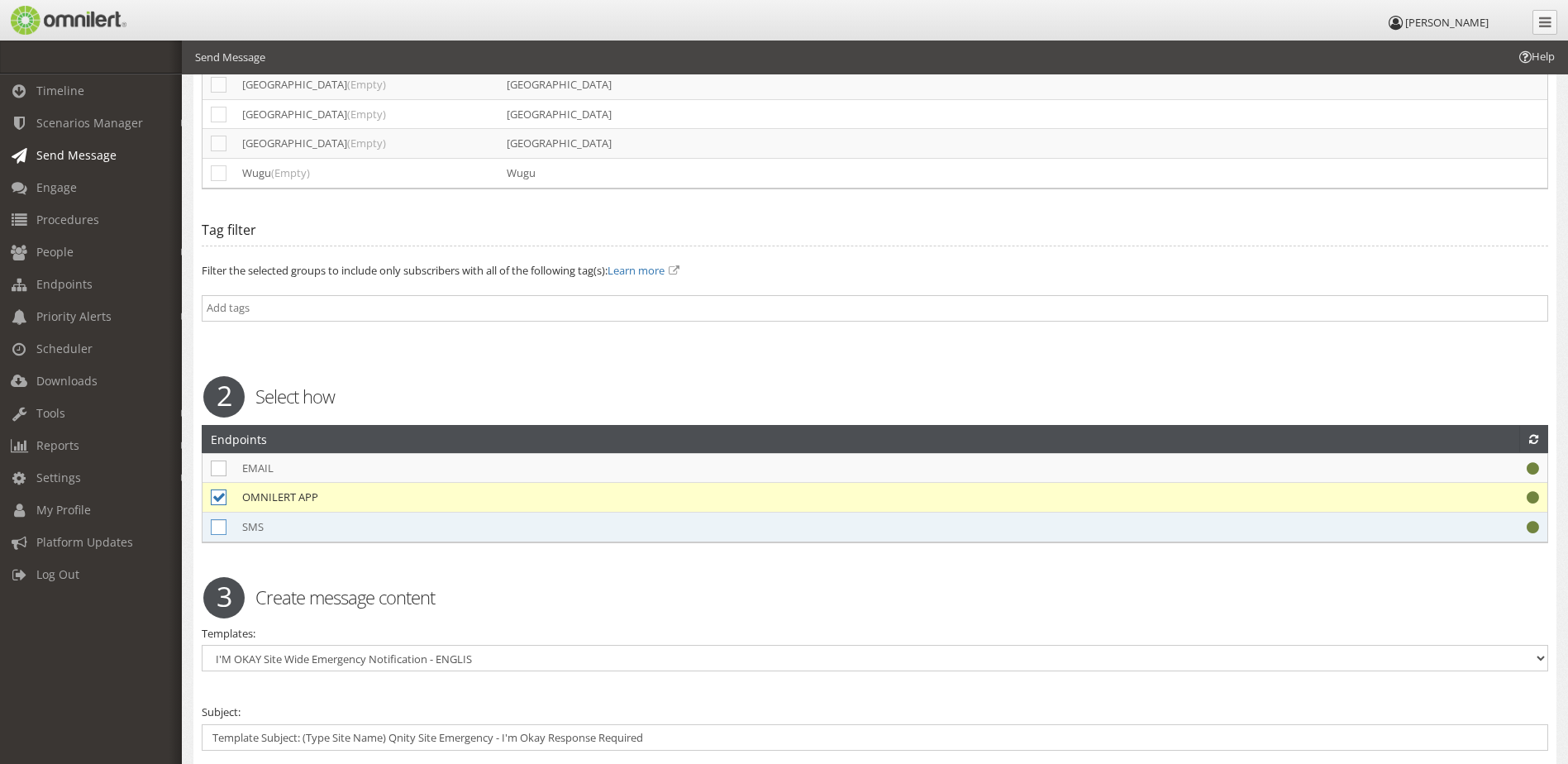
click at [220, 519] on icon at bounding box center [219, 527] width 16 height 16
checkbox input "true"
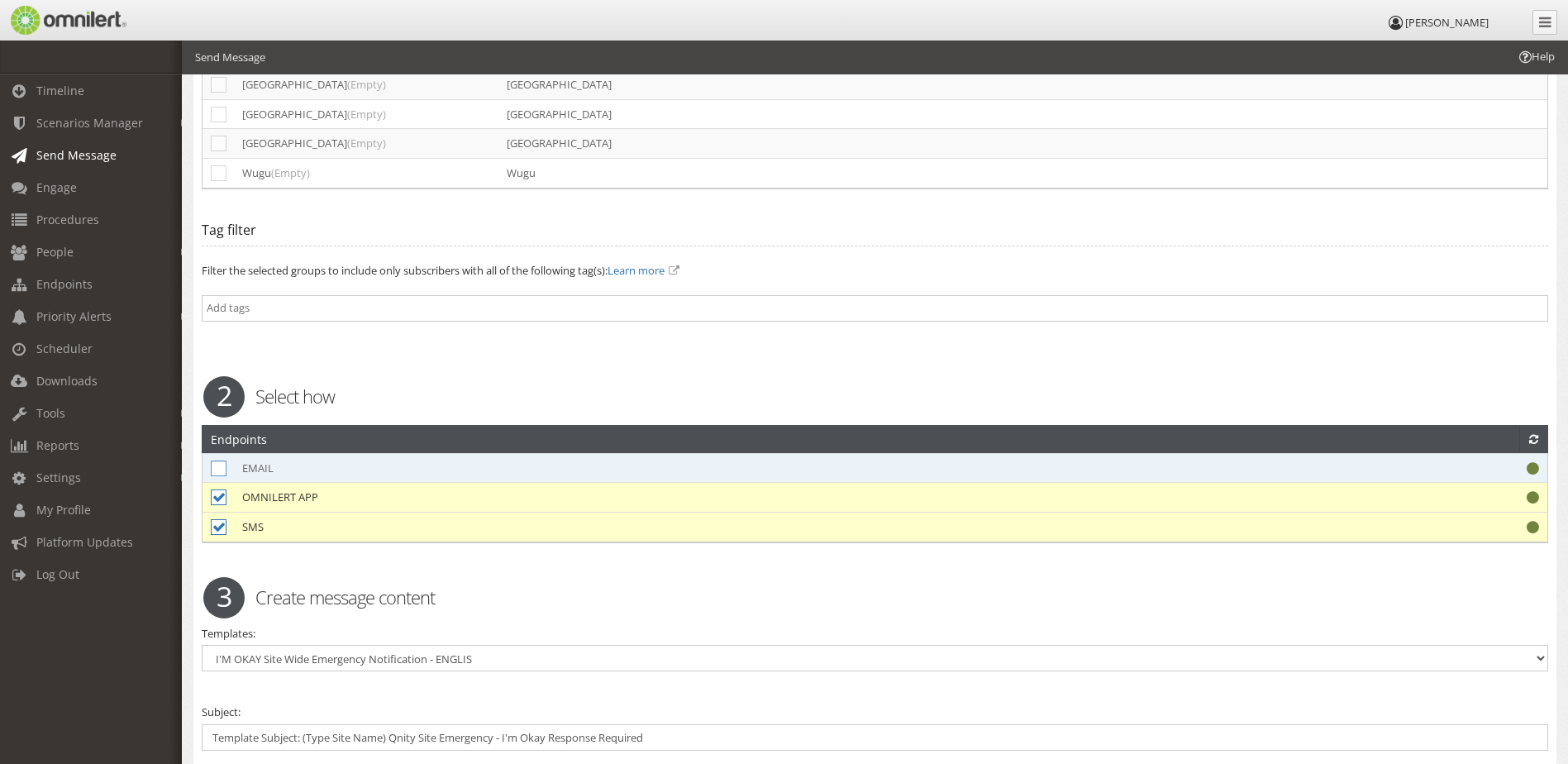
click at [218, 460] on icon at bounding box center [219, 468] width 16 height 16
checkbox input "true"
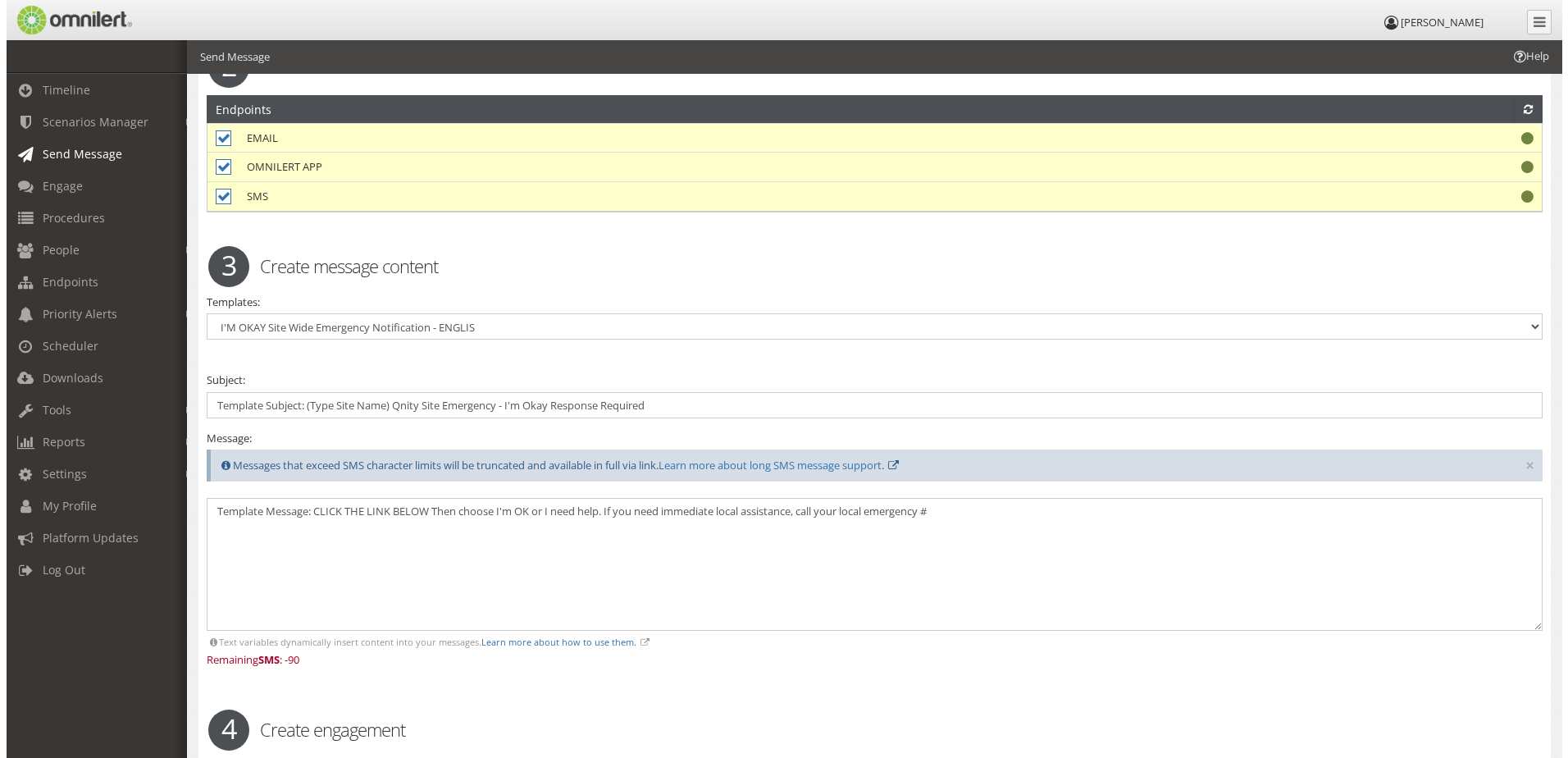
scroll to position [4043, 0]
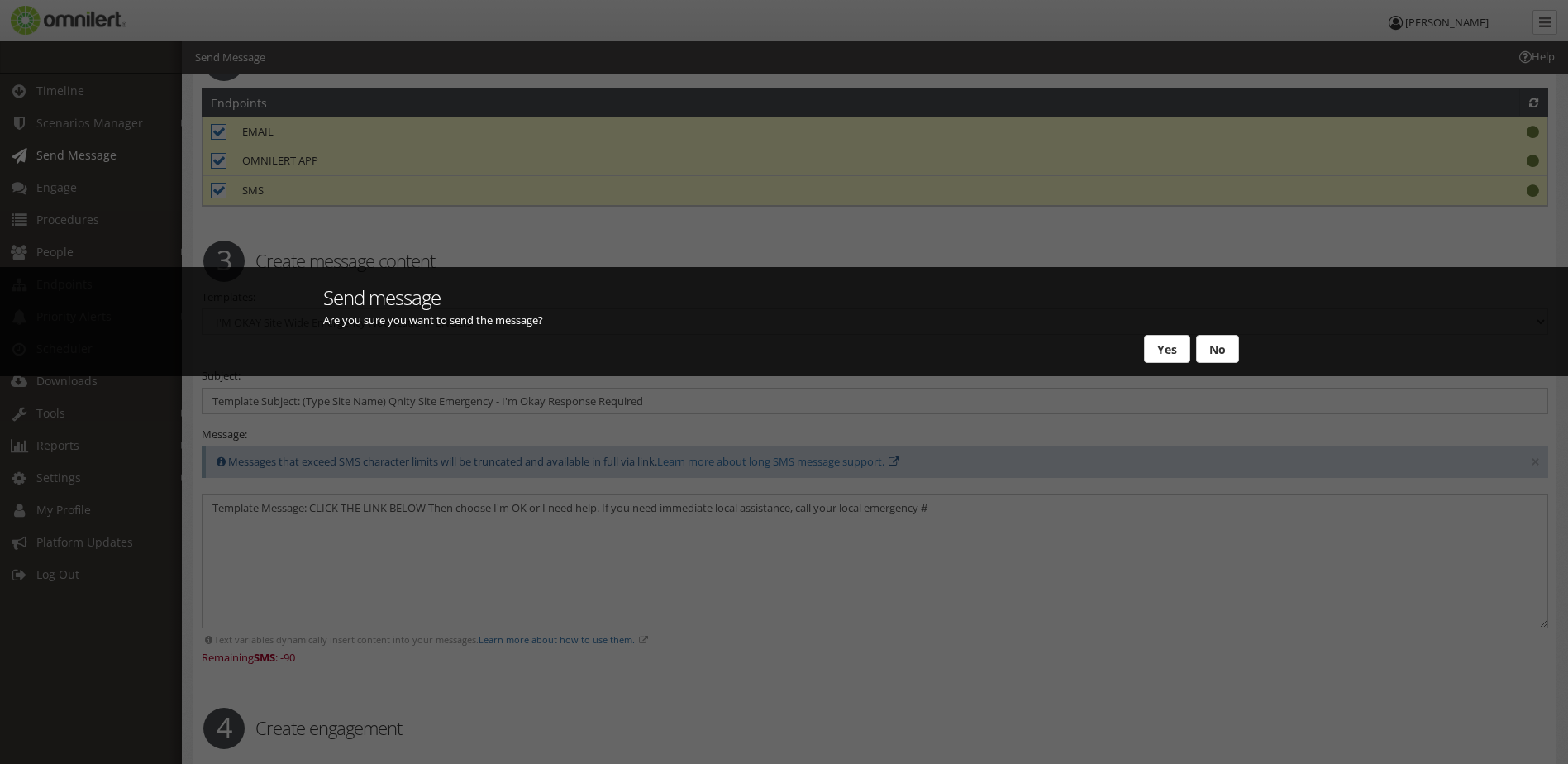
click at [1142, 349] on div "No Yes" at bounding box center [784, 347] width 921 height 25
click at [1164, 347] on button "Yes" at bounding box center [1167, 349] width 46 height 28
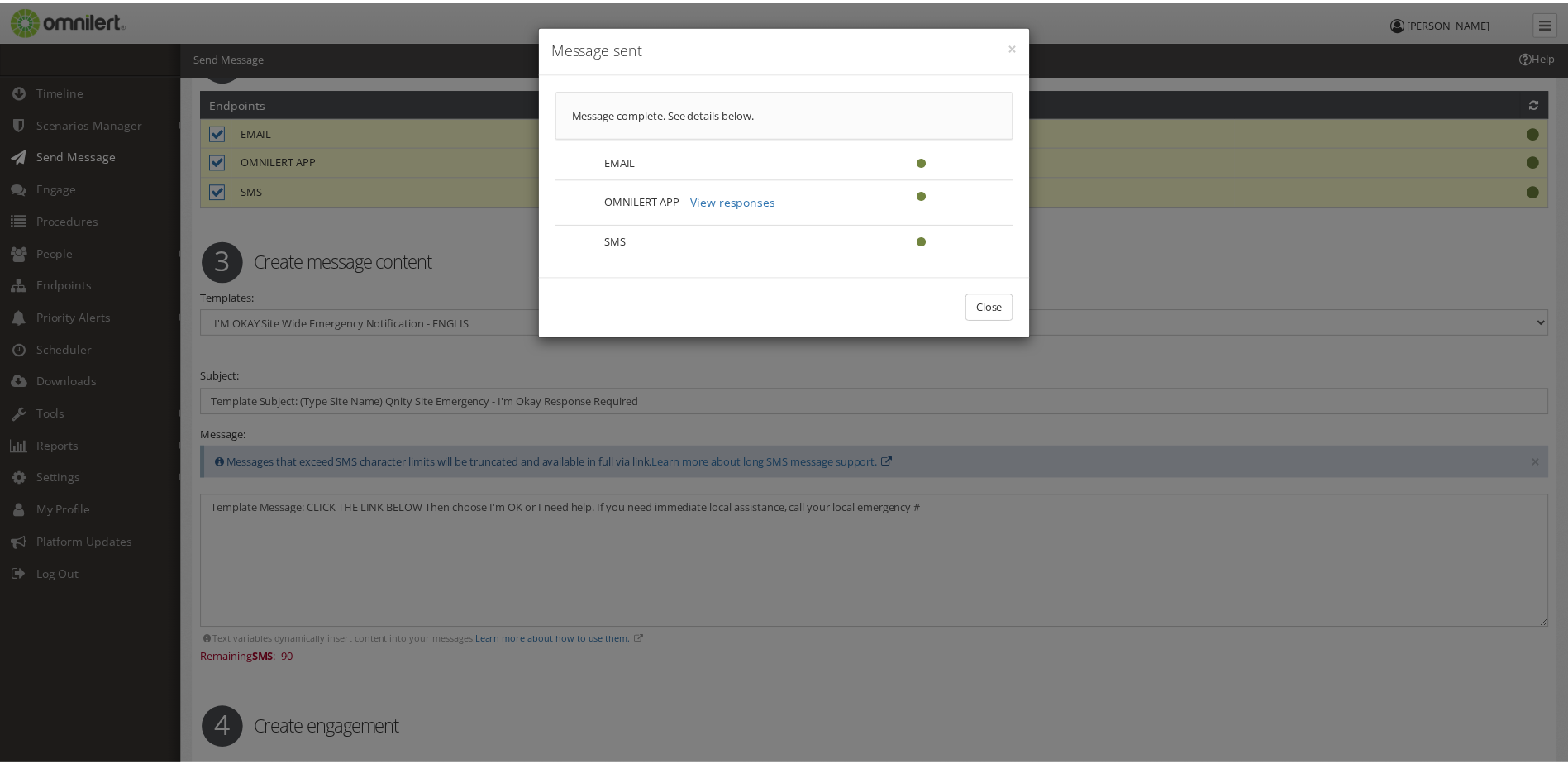
scroll to position [0, 0]
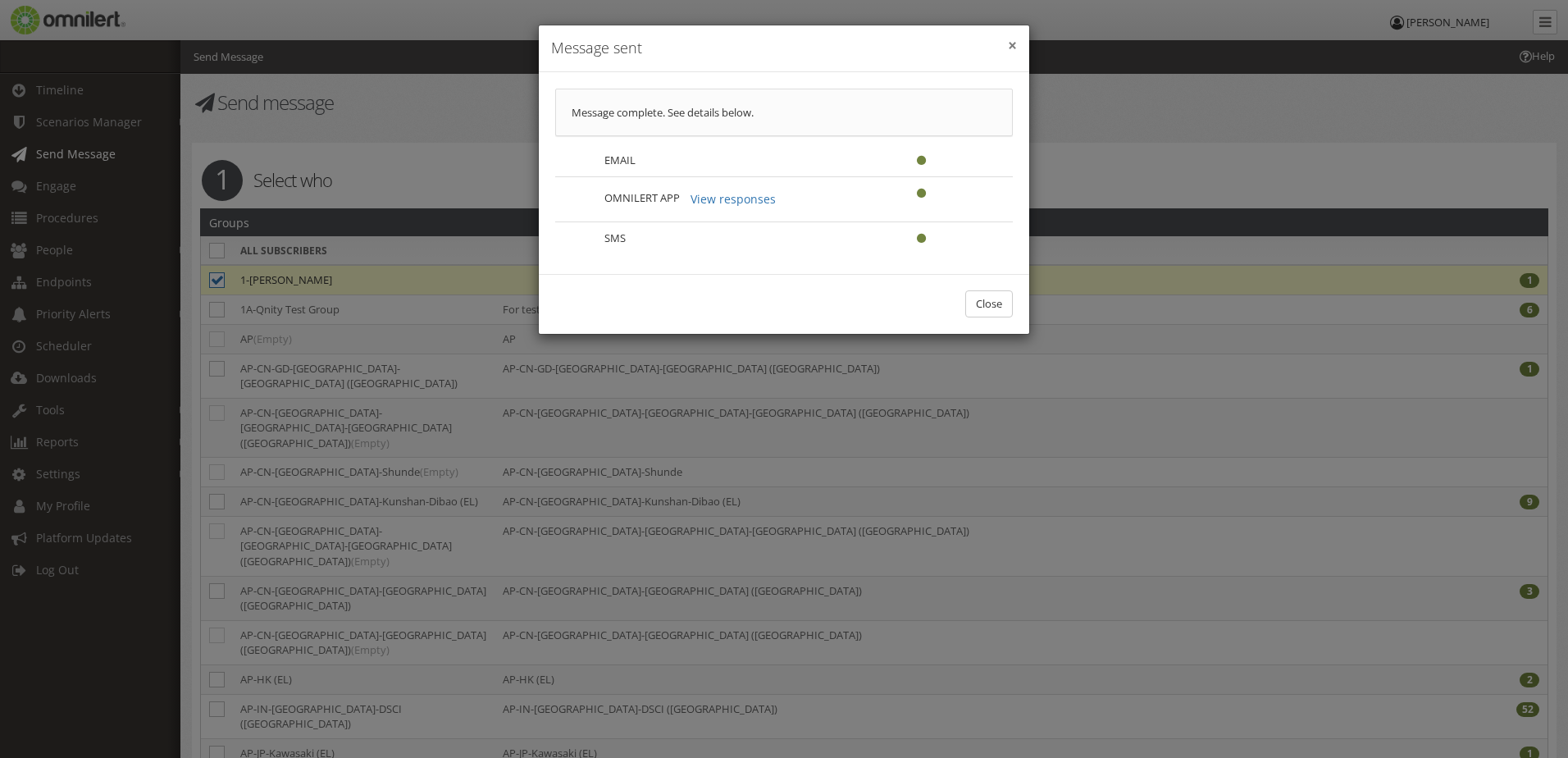
click at [1008, 44] on button "×" at bounding box center [1012, 45] width 9 height 17
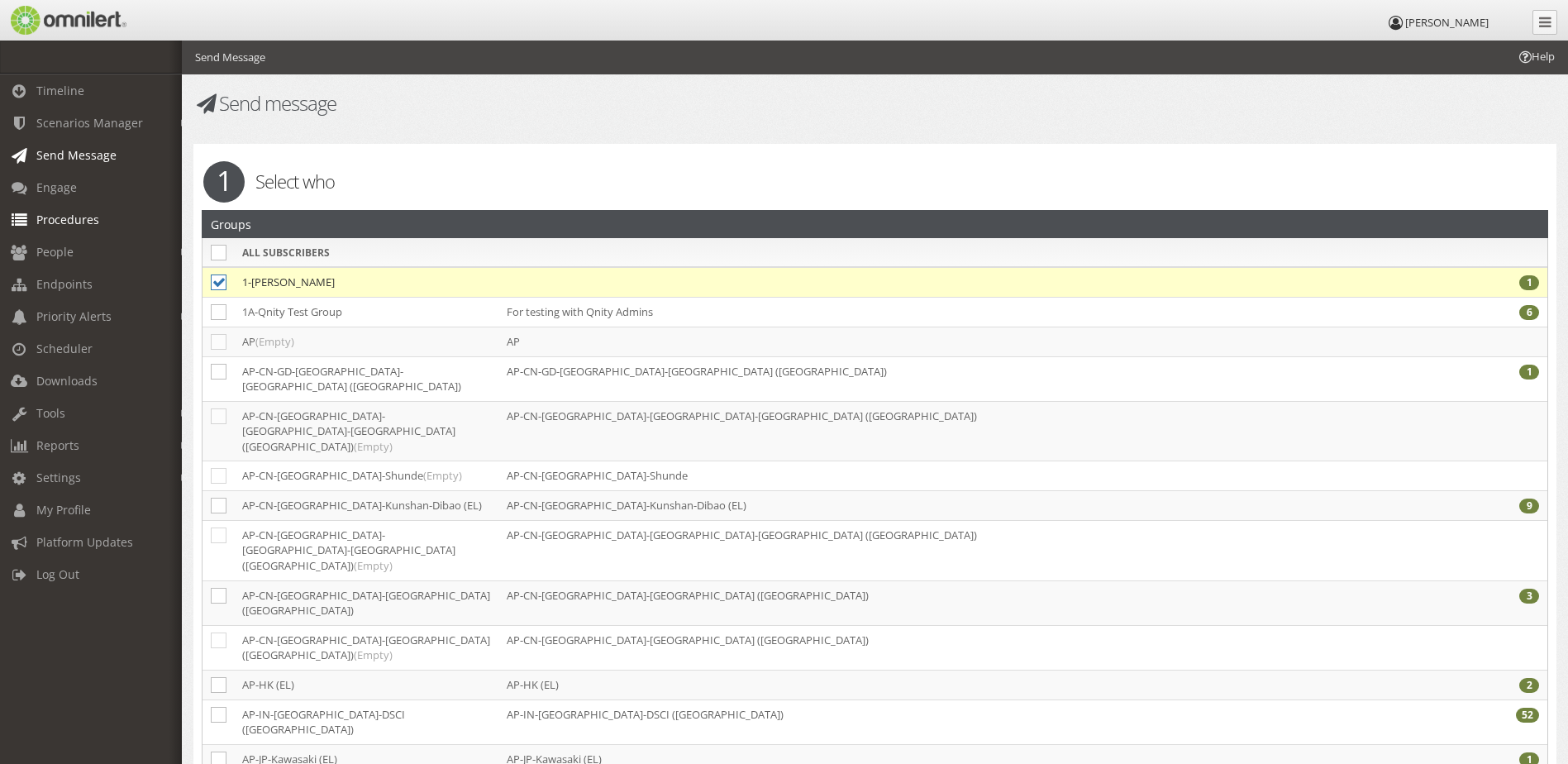
select select
